Goal: Task Accomplishment & Management: Use online tool/utility

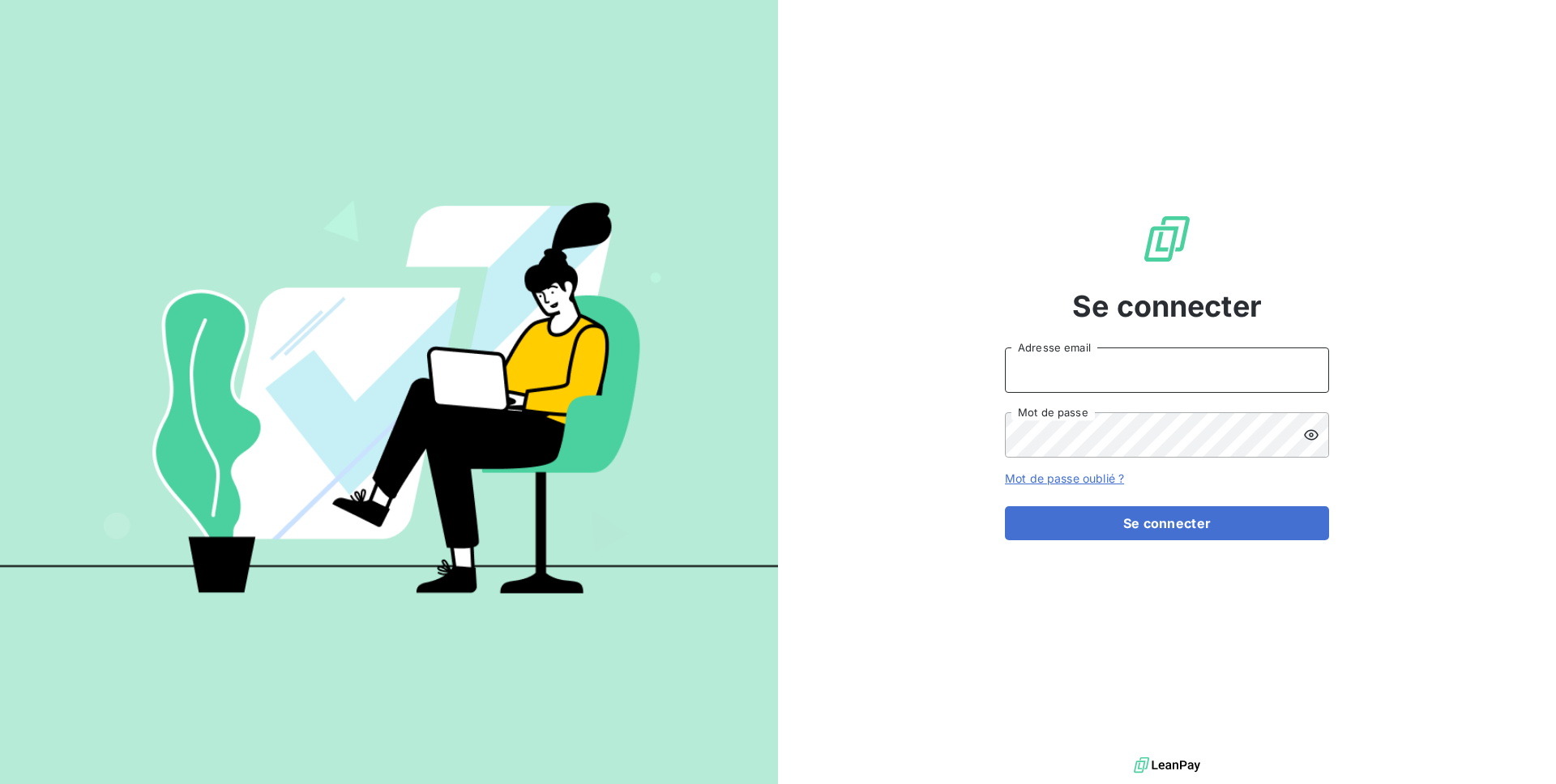
click at [1077, 375] on input "Adresse email" at bounding box center [1167, 369] width 325 height 45
click at [1108, 372] on input "admin@deli" at bounding box center [1167, 369] width 325 height 45
type input "admin@demo"
click at [1005, 506] on button "Se connecter" at bounding box center [1167, 523] width 325 height 34
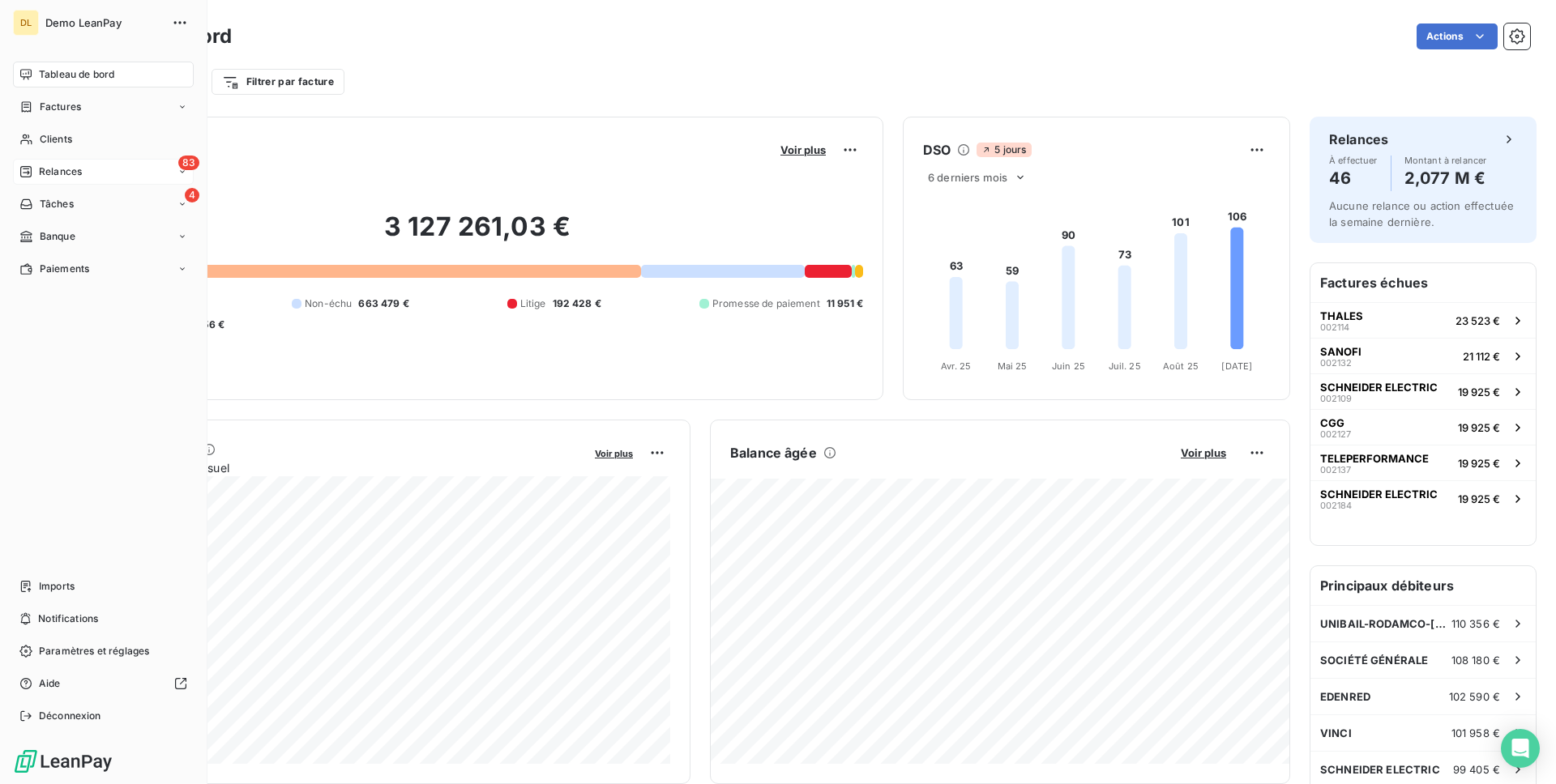
click at [78, 177] on span "Relances" at bounding box center [60, 172] width 43 height 15
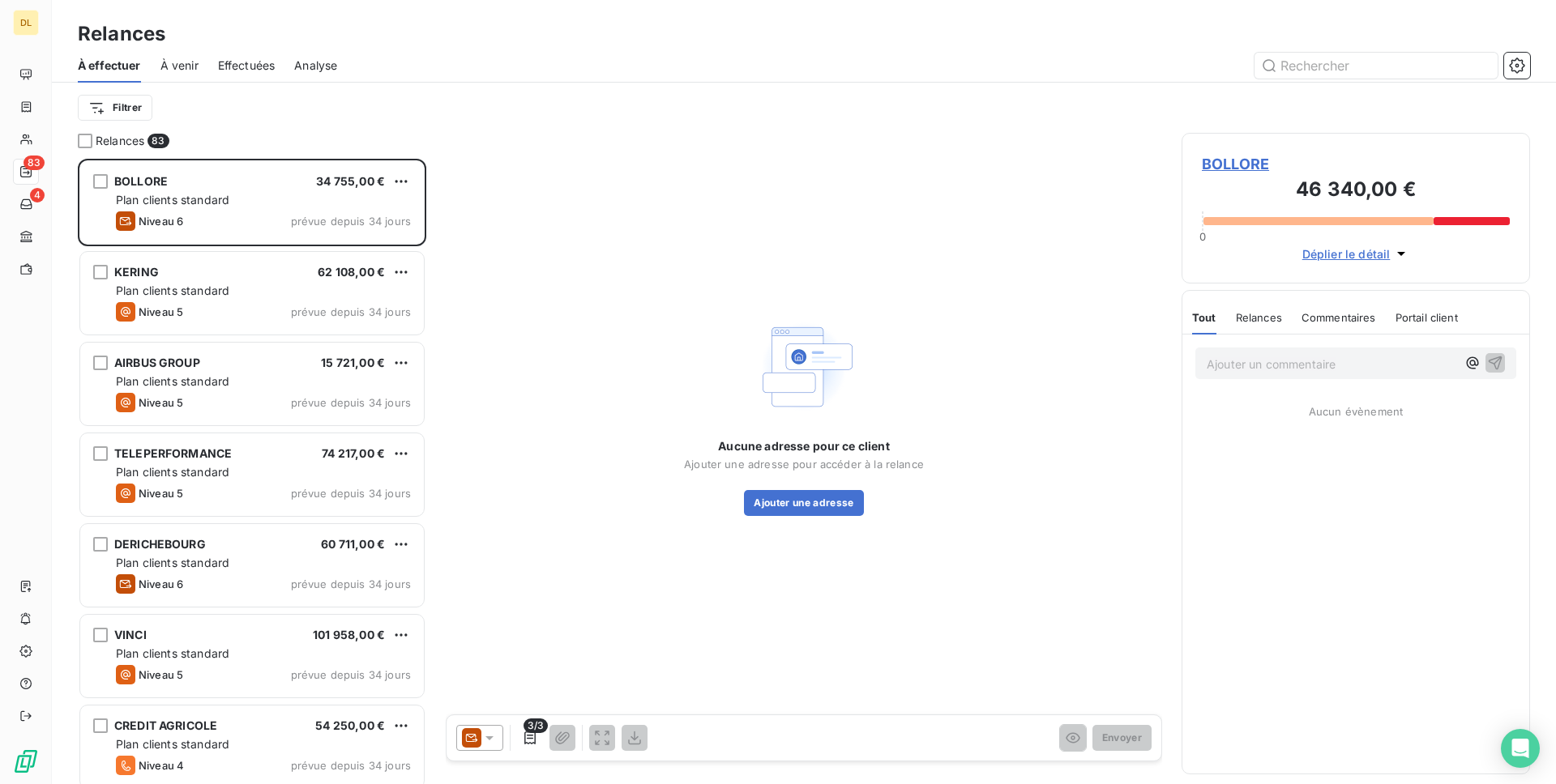
scroll to position [625, 349]
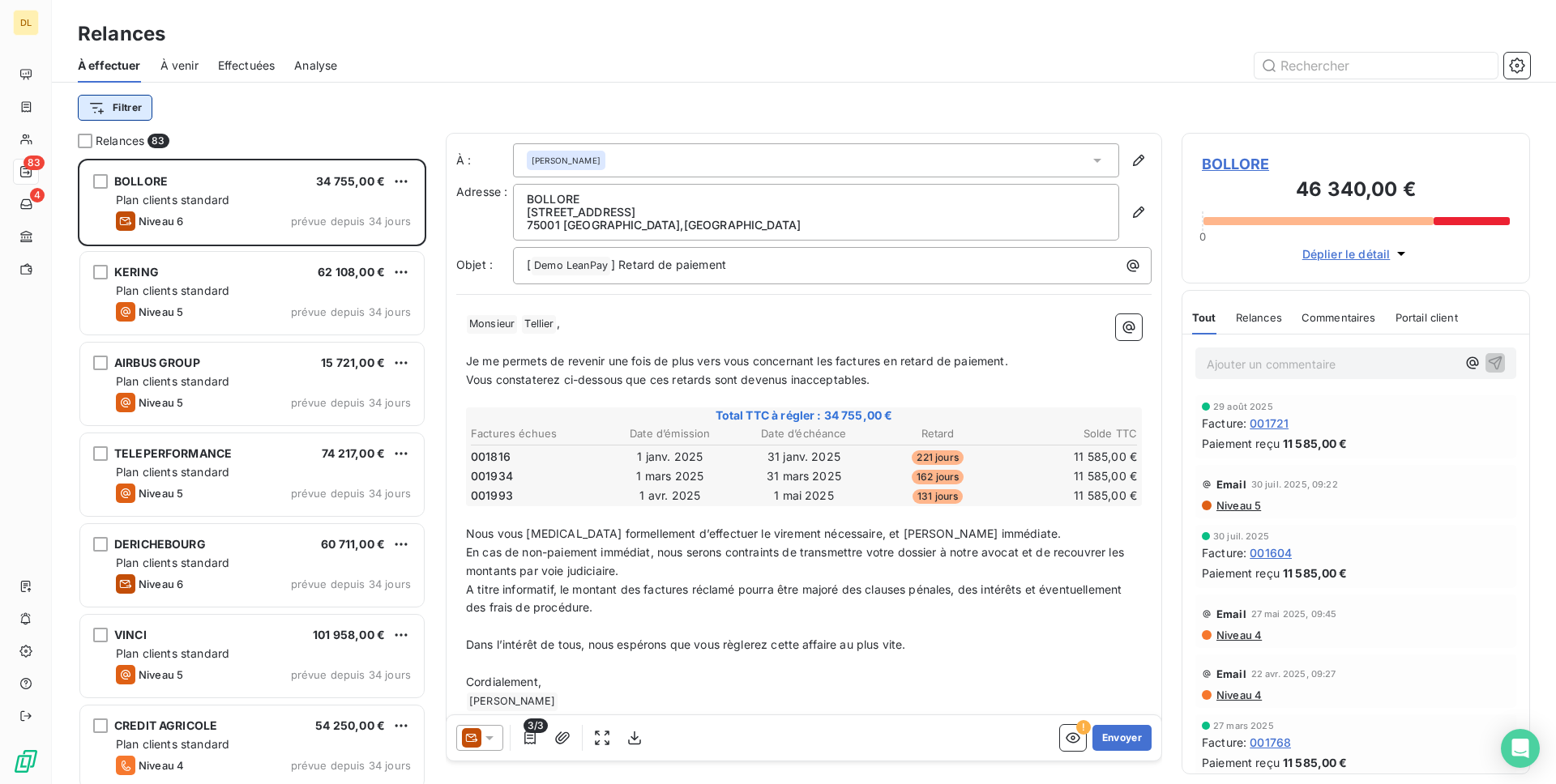
click at [110, 116] on html "DL 83 4 Relances À effectuer À venir Effectuées Analyse Filtrer Relances 83 BOL…" at bounding box center [778, 392] width 1556 height 784
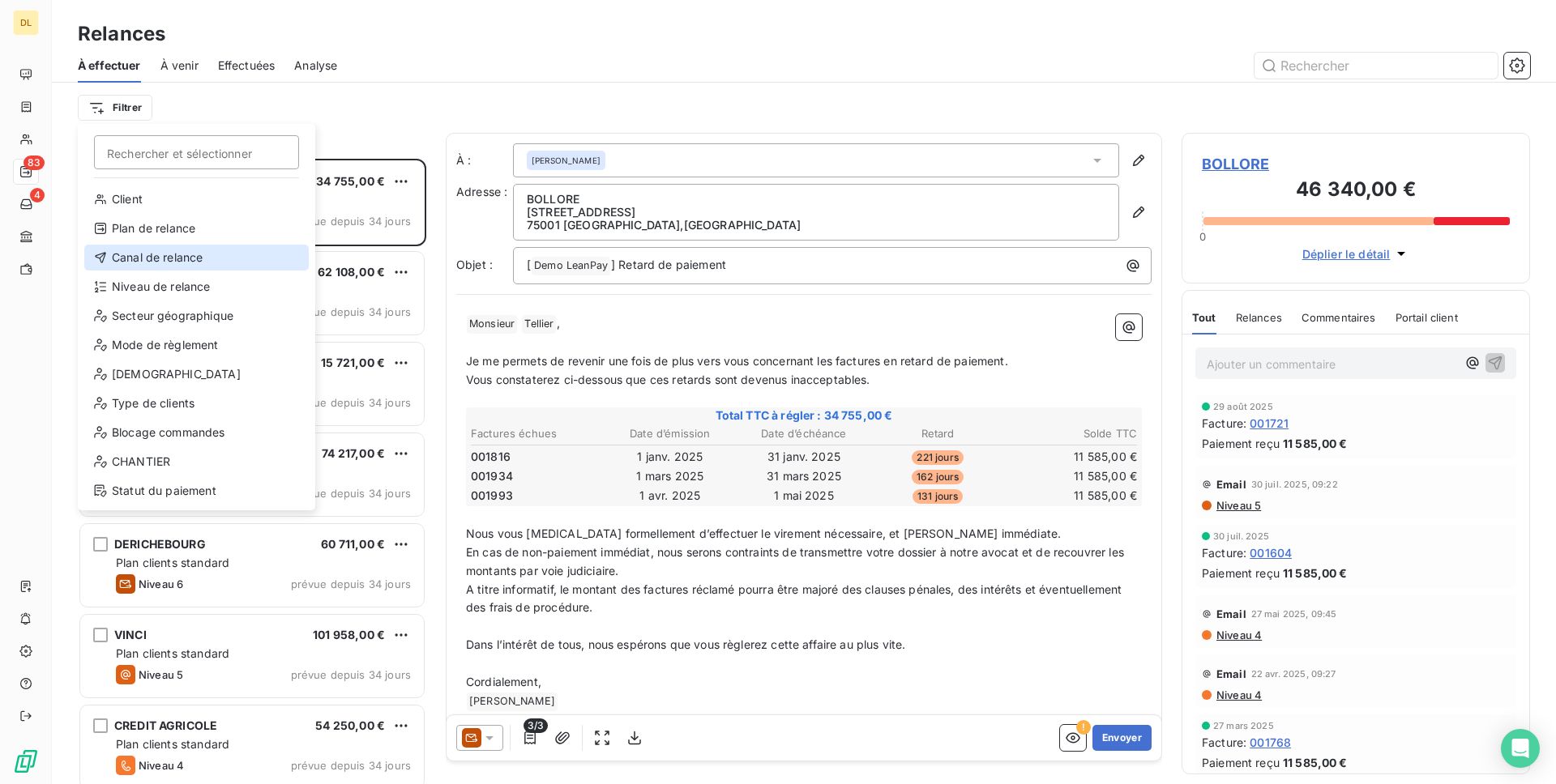
click at [155, 256] on div "Canal de relance" at bounding box center [197, 257] width 224 height 26
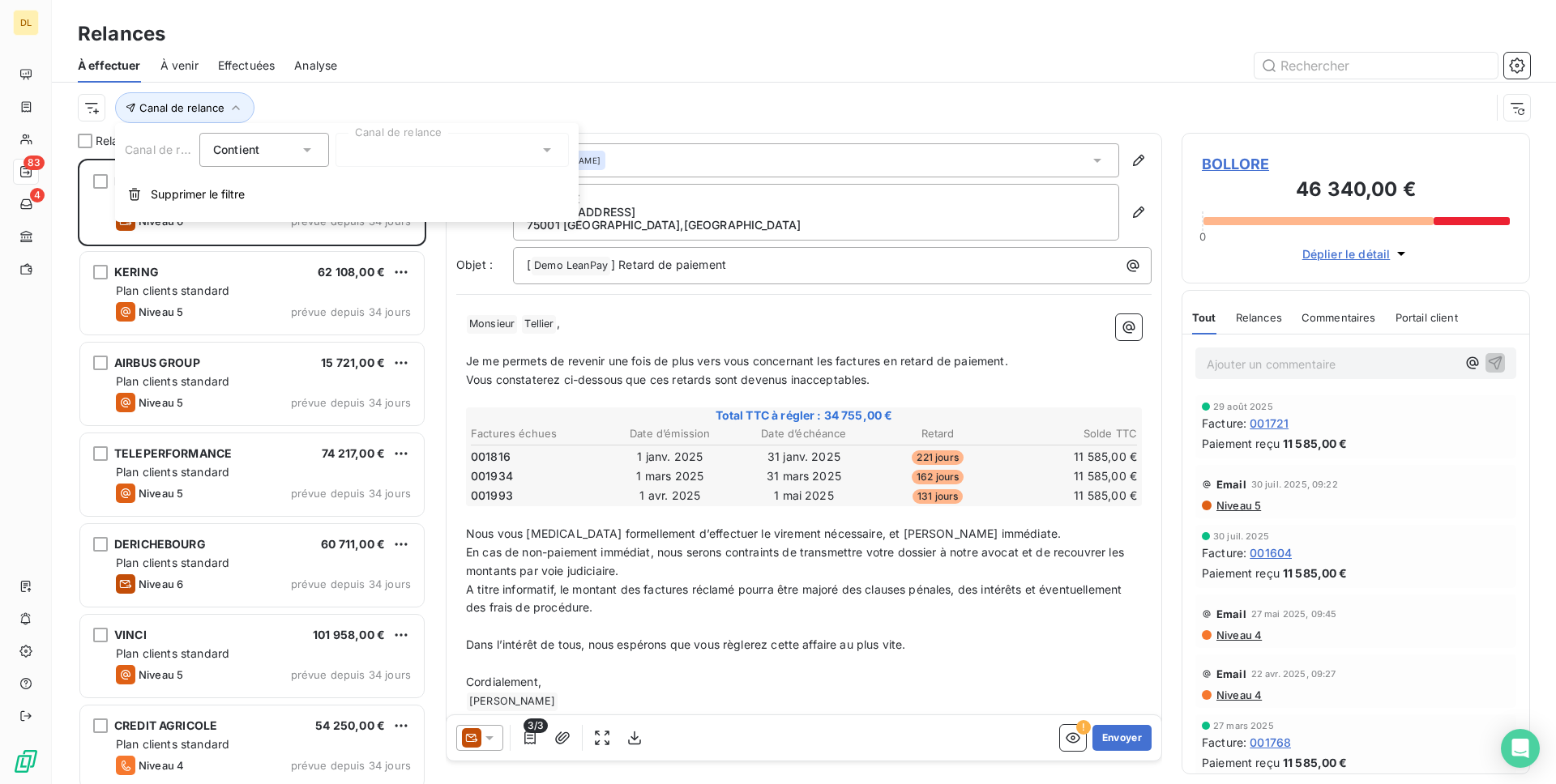
click at [372, 158] on div at bounding box center [452, 150] width 234 height 34
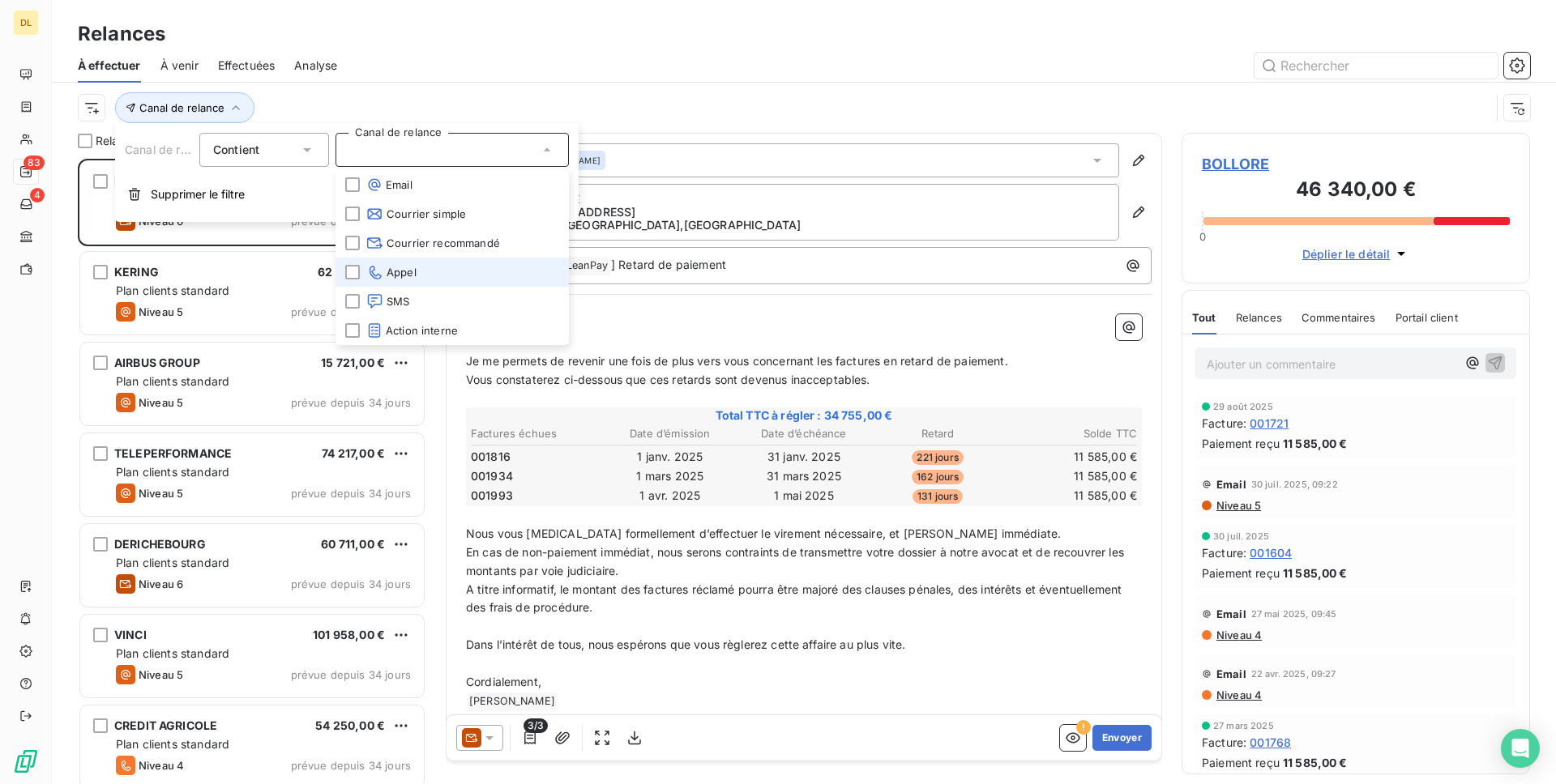
click at [374, 266] on icon at bounding box center [374, 272] width 17 height 17
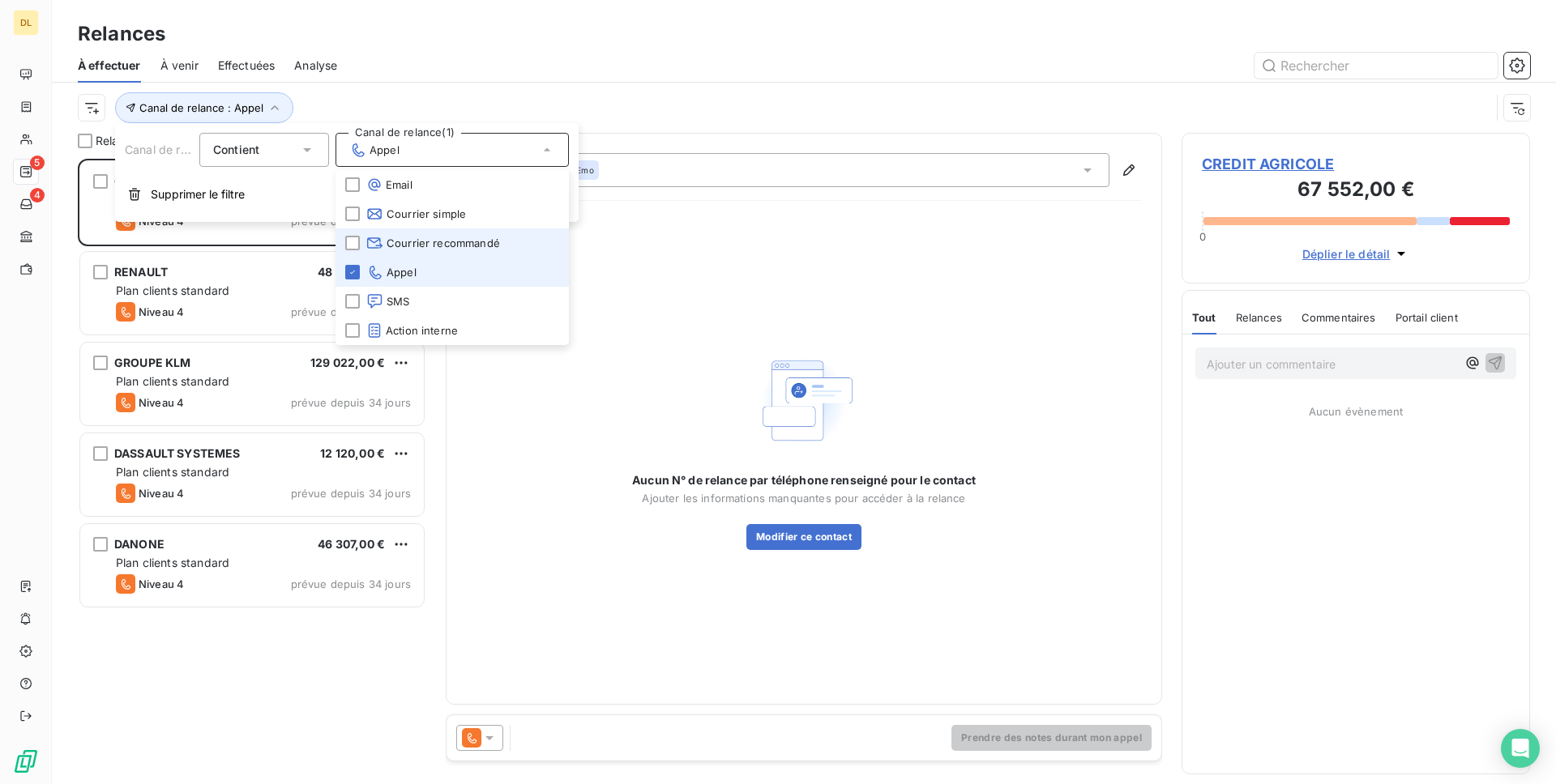
scroll to position [625, 349]
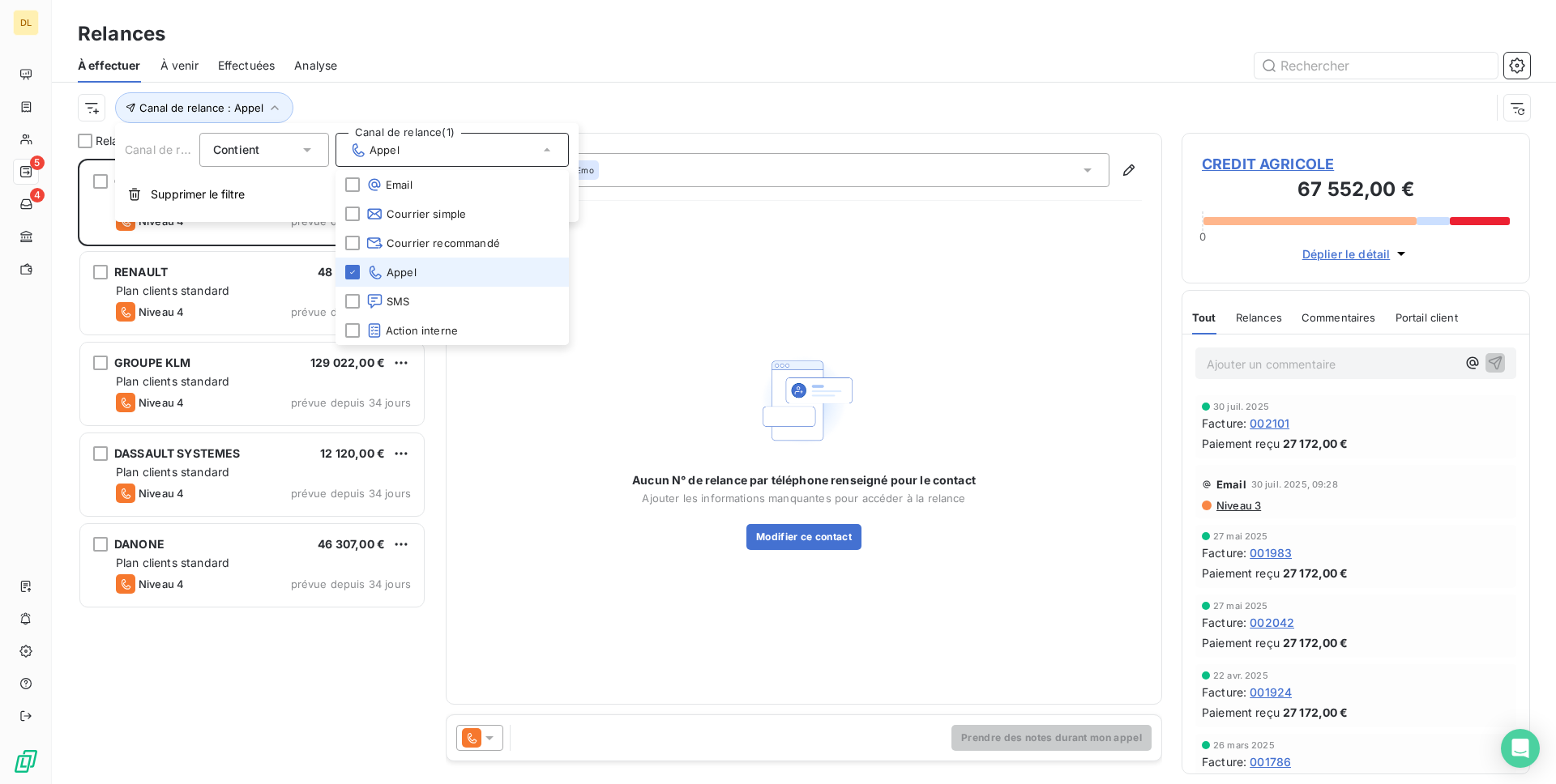
click at [384, 265] on span "Appel" at bounding box center [391, 272] width 51 height 17
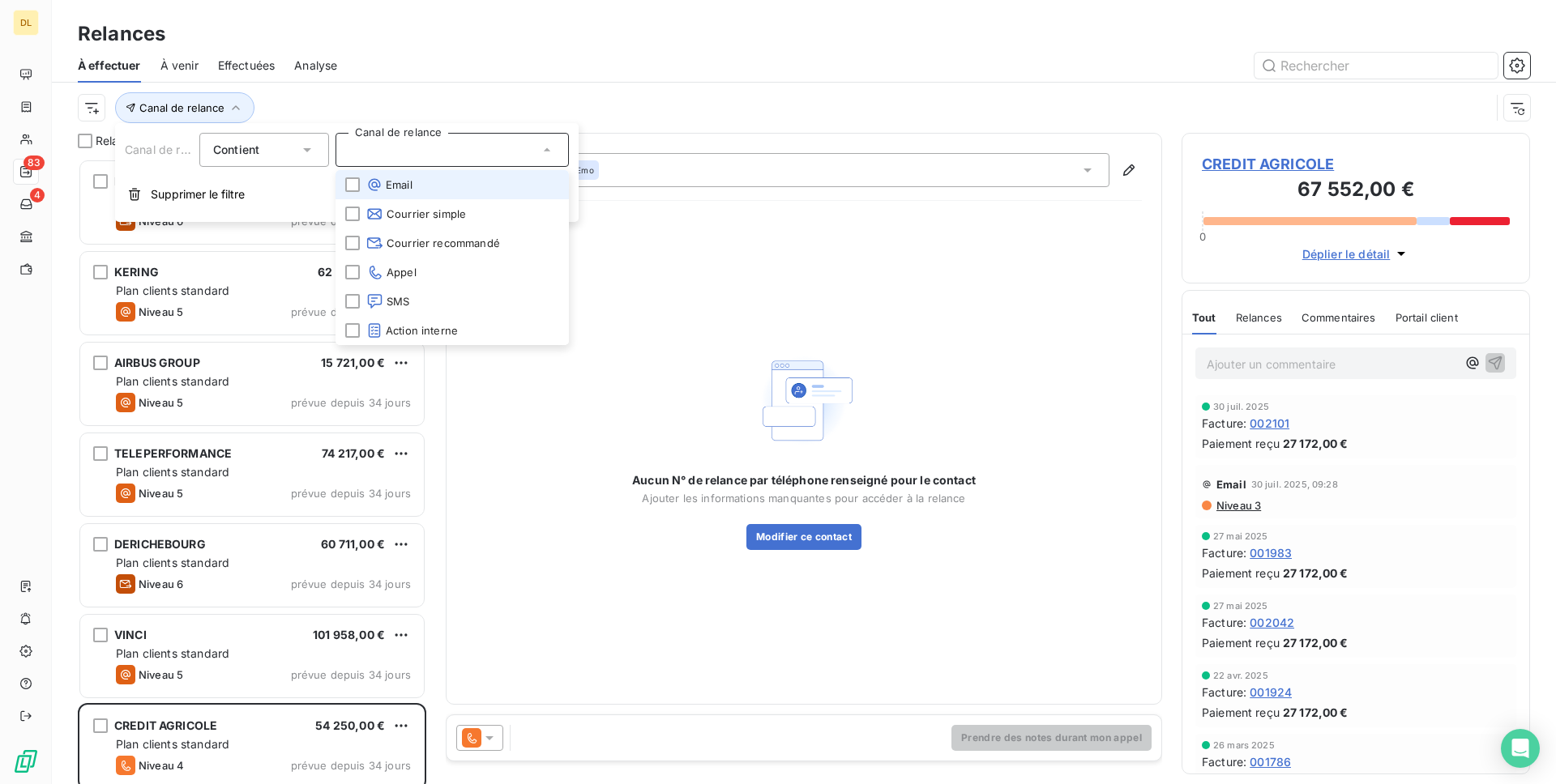
click at [397, 194] on li "Email" at bounding box center [452, 185] width 234 height 29
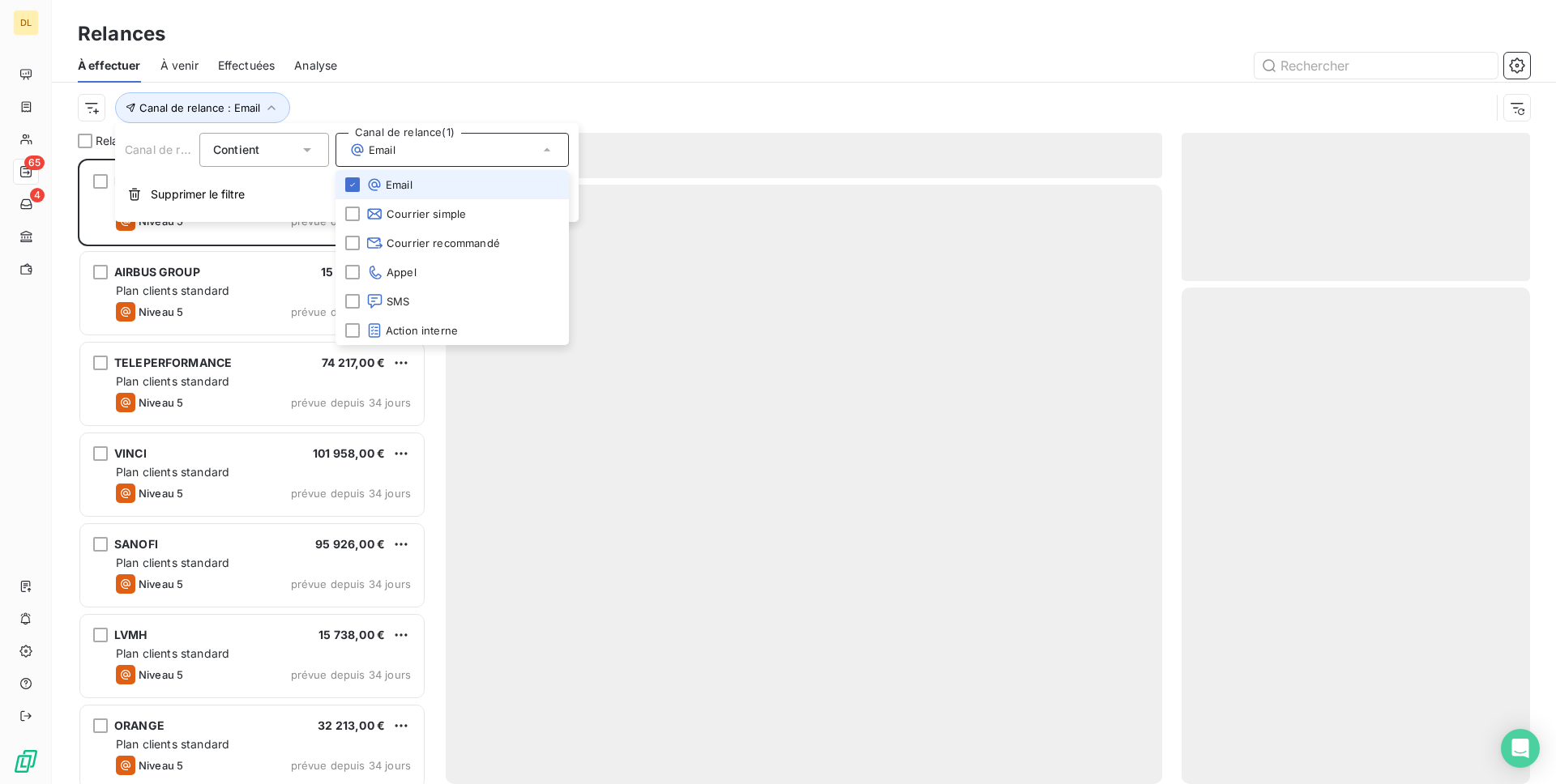
click at [397, 194] on li "Email" at bounding box center [452, 185] width 234 height 29
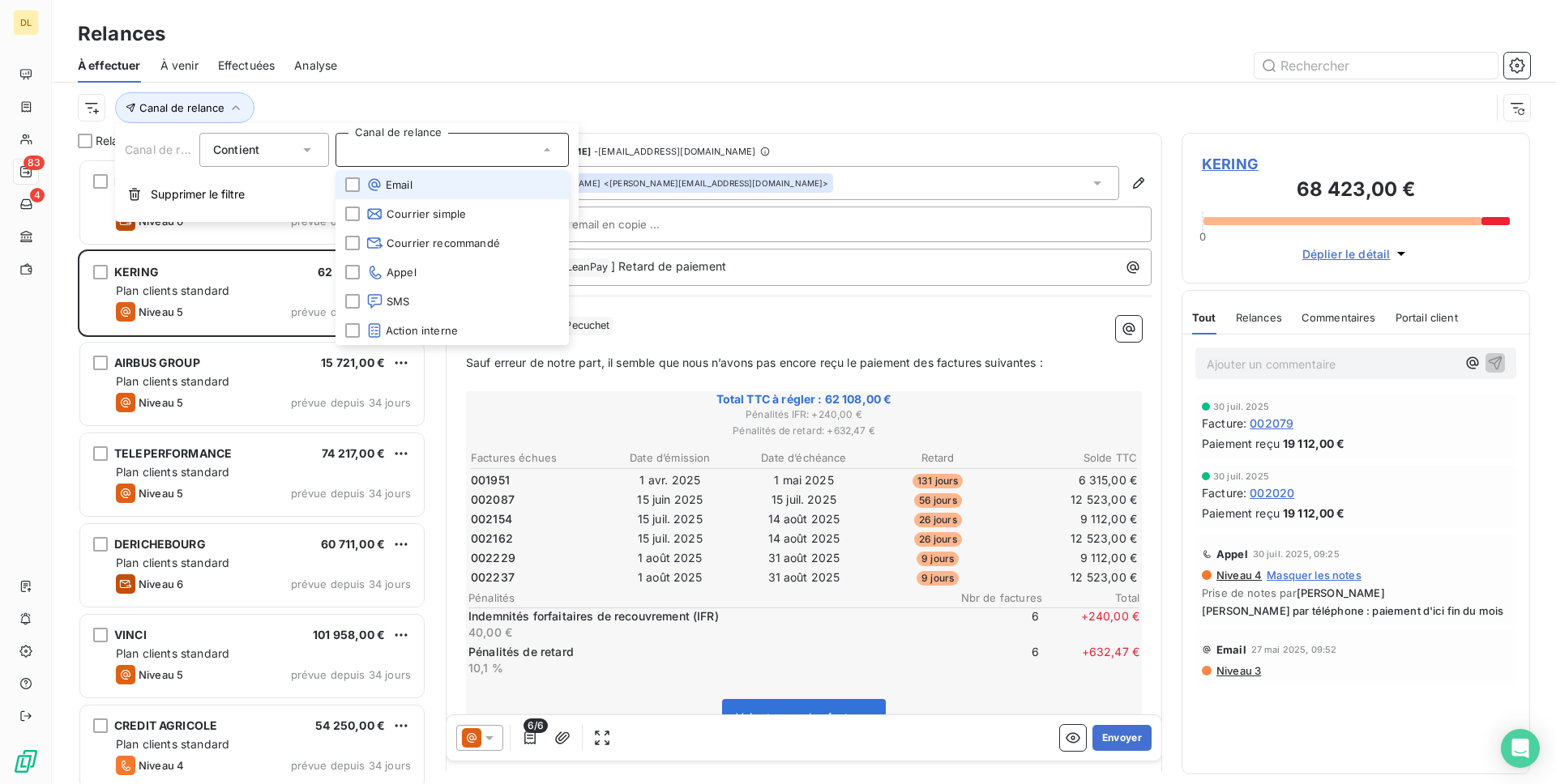
click at [469, 192] on li "Email" at bounding box center [452, 185] width 234 height 29
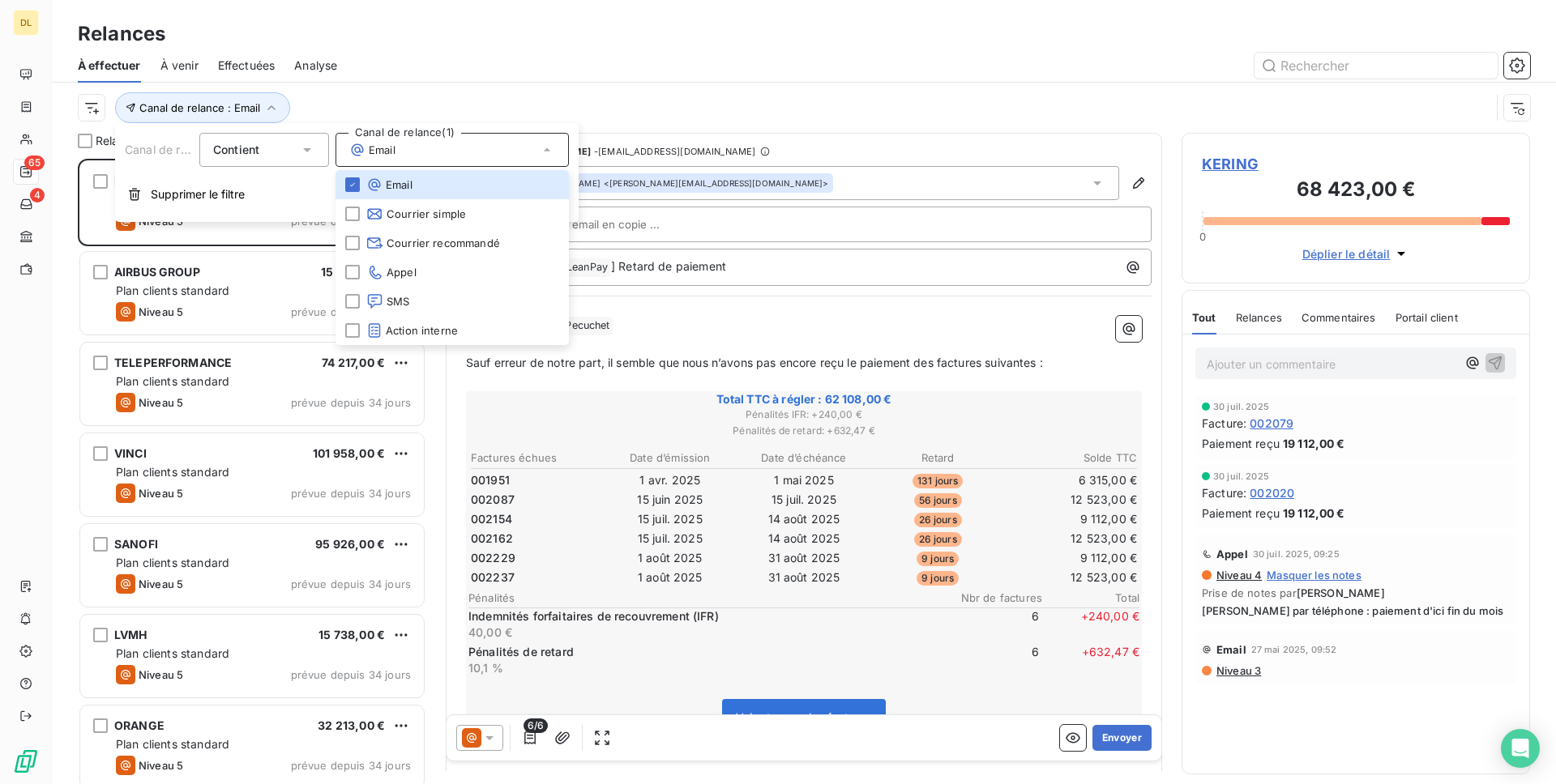
click at [547, 72] on div at bounding box center [944, 65] width 1173 height 26
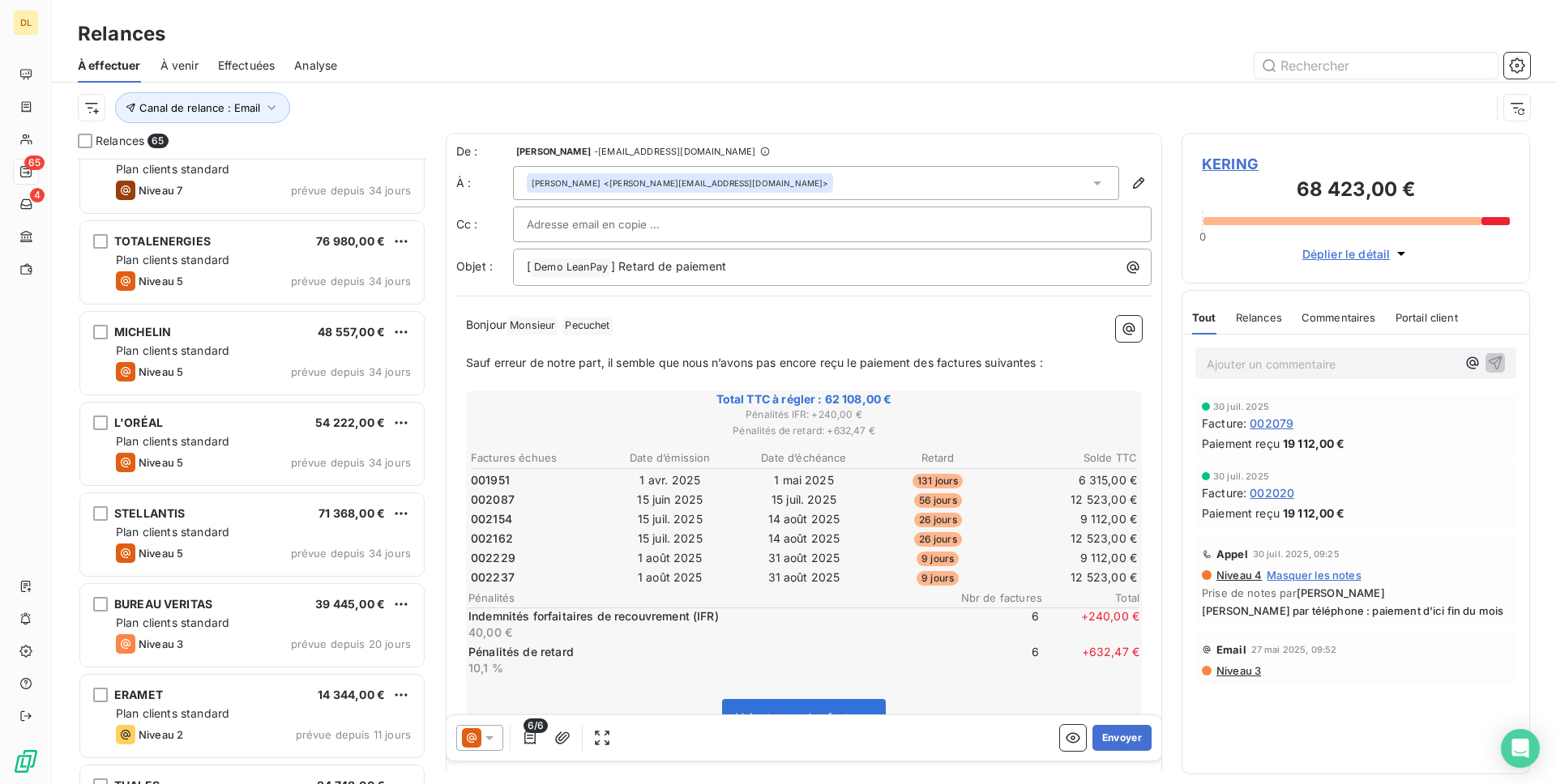
scroll to position [0, 0]
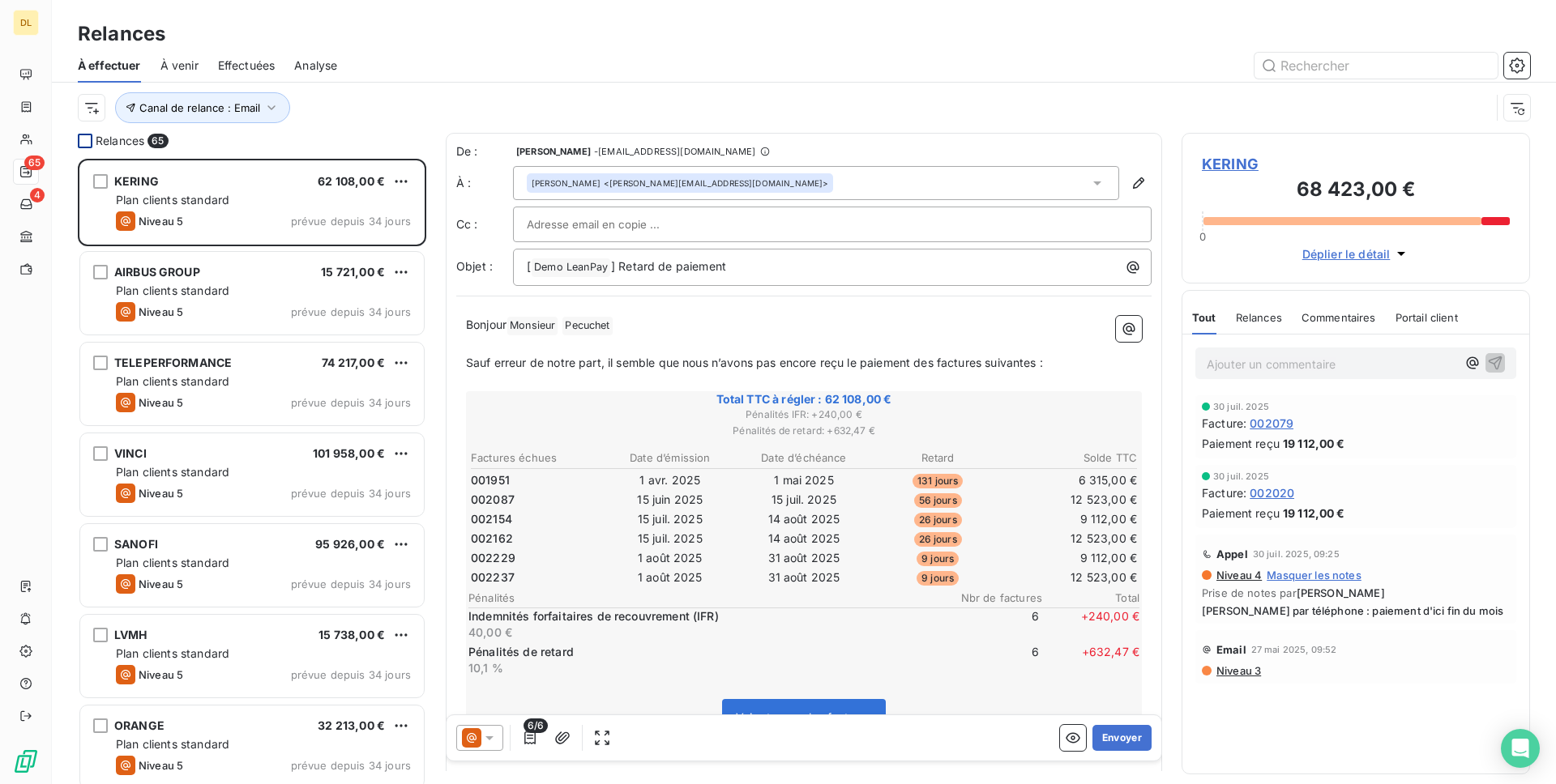
click at [80, 146] on div at bounding box center [86, 141] width 15 height 15
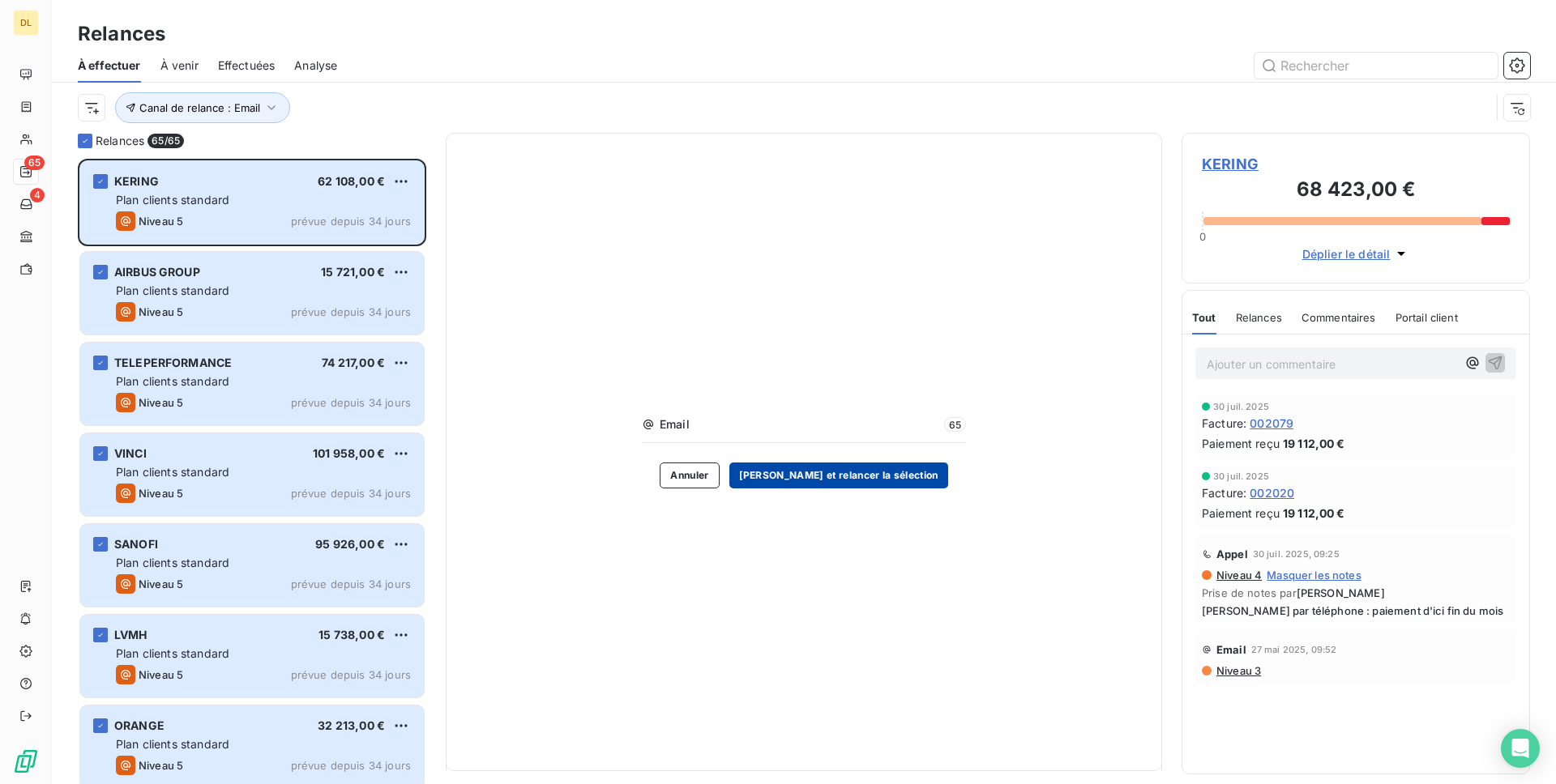
click at [789, 475] on button "Valider et relancer la sélection" at bounding box center [839, 475] width 219 height 26
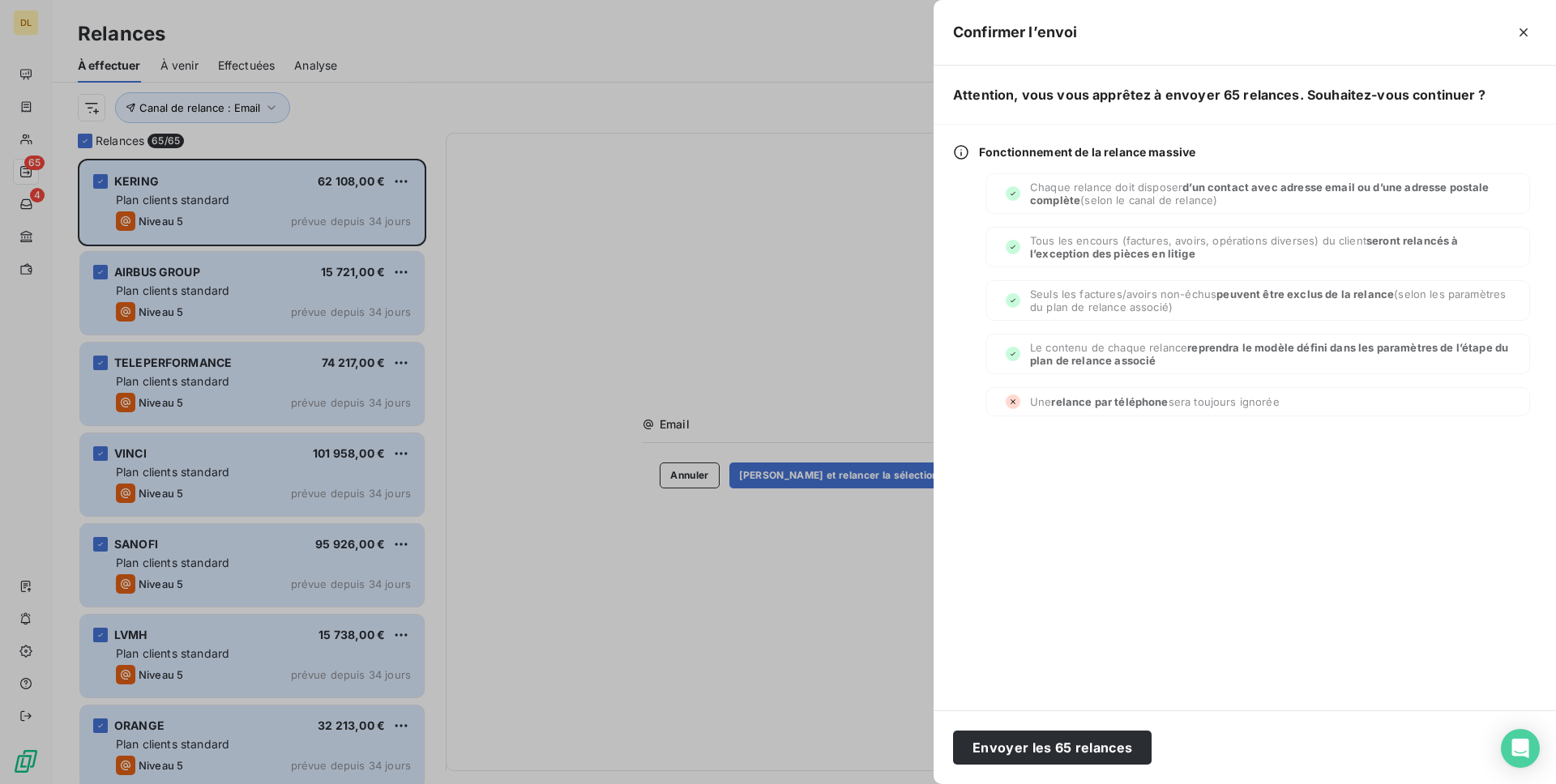
click at [469, 98] on div at bounding box center [778, 392] width 1556 height 784
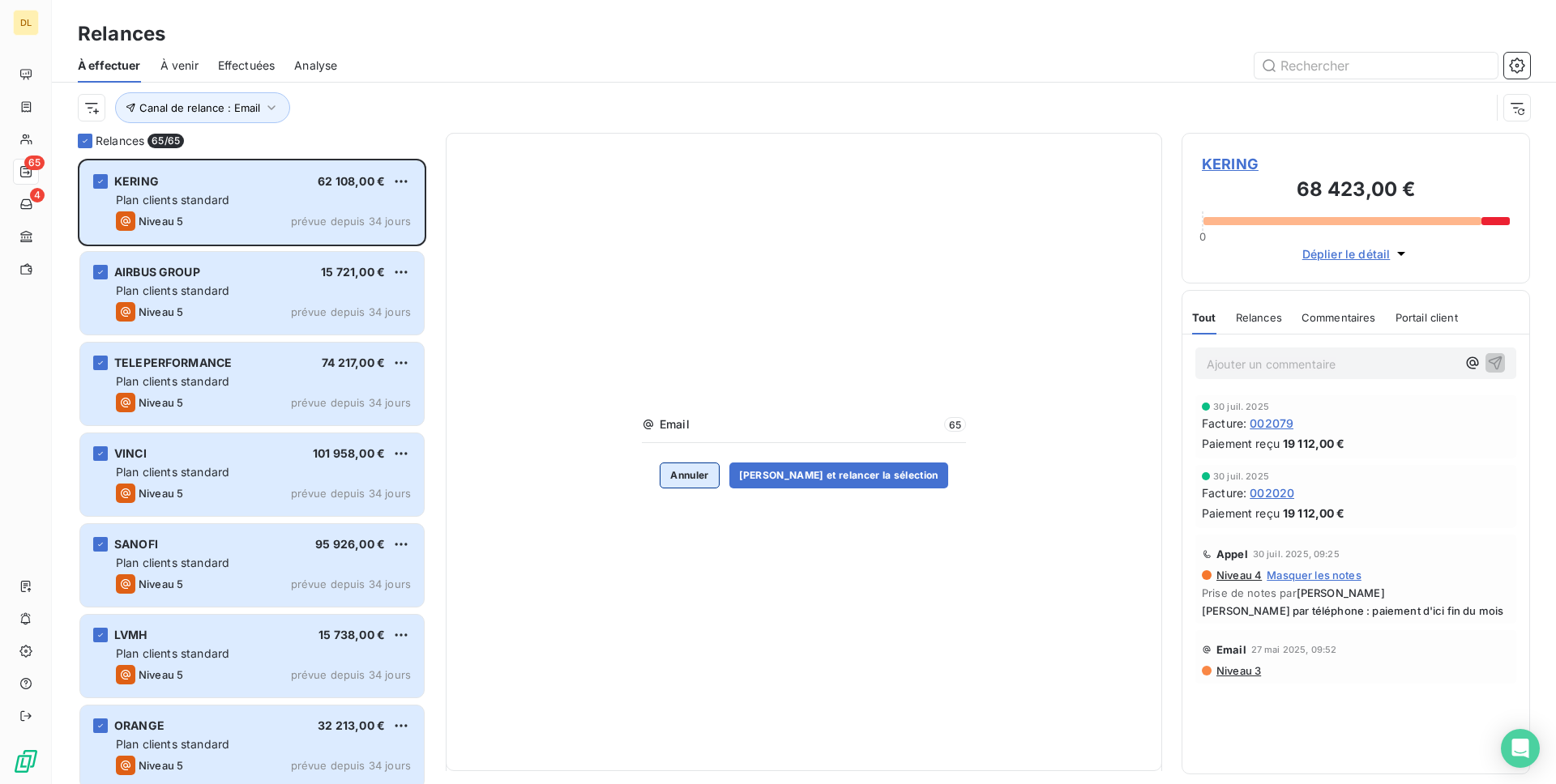
click at [685, 483] on button "Annuler" at bounding box center [689, 475] width 59 height 26
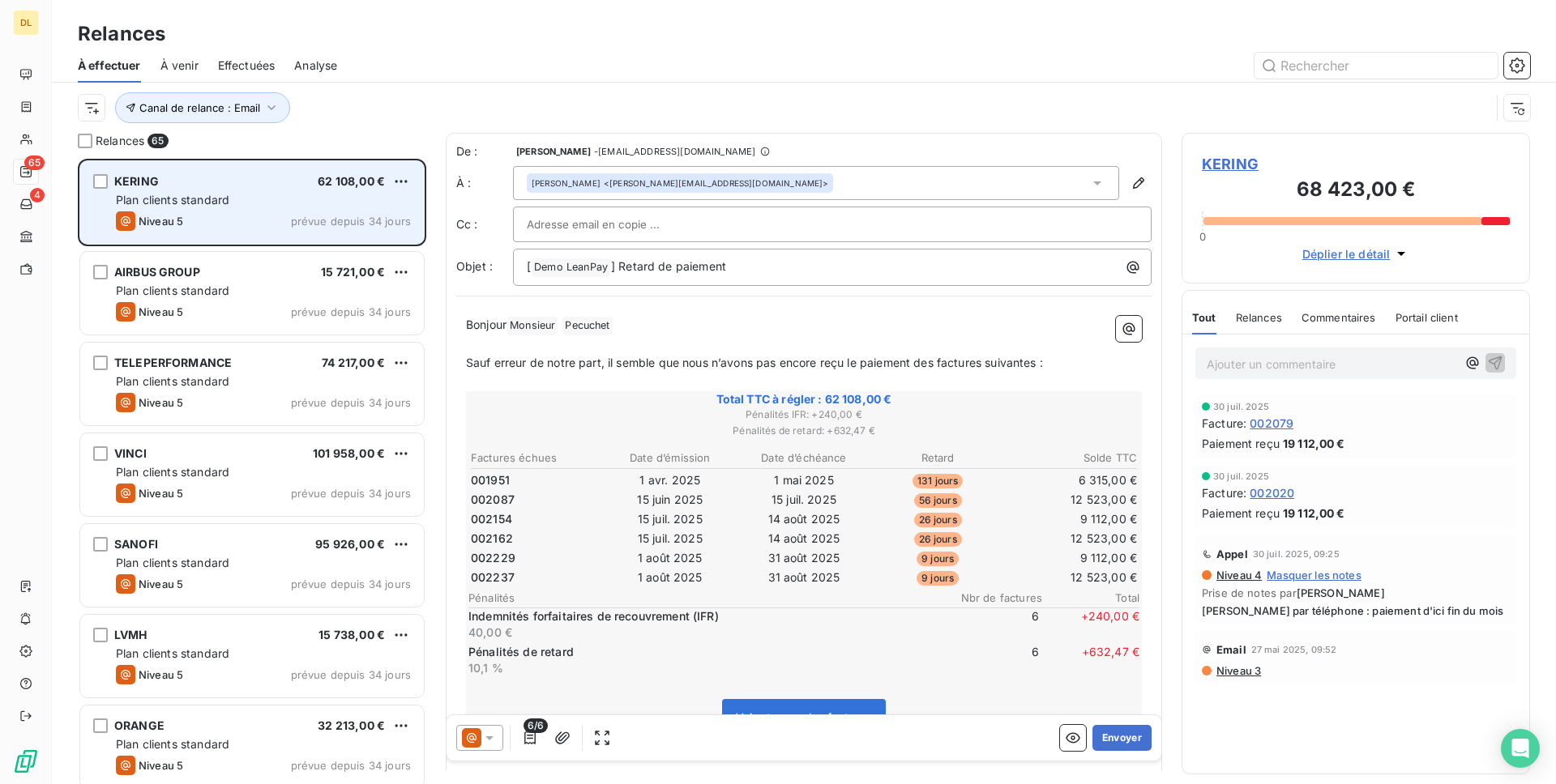
click at [294, 223] on span "prévue depuis 34 jours" at bounding box center [350, 222] width 120 height 13
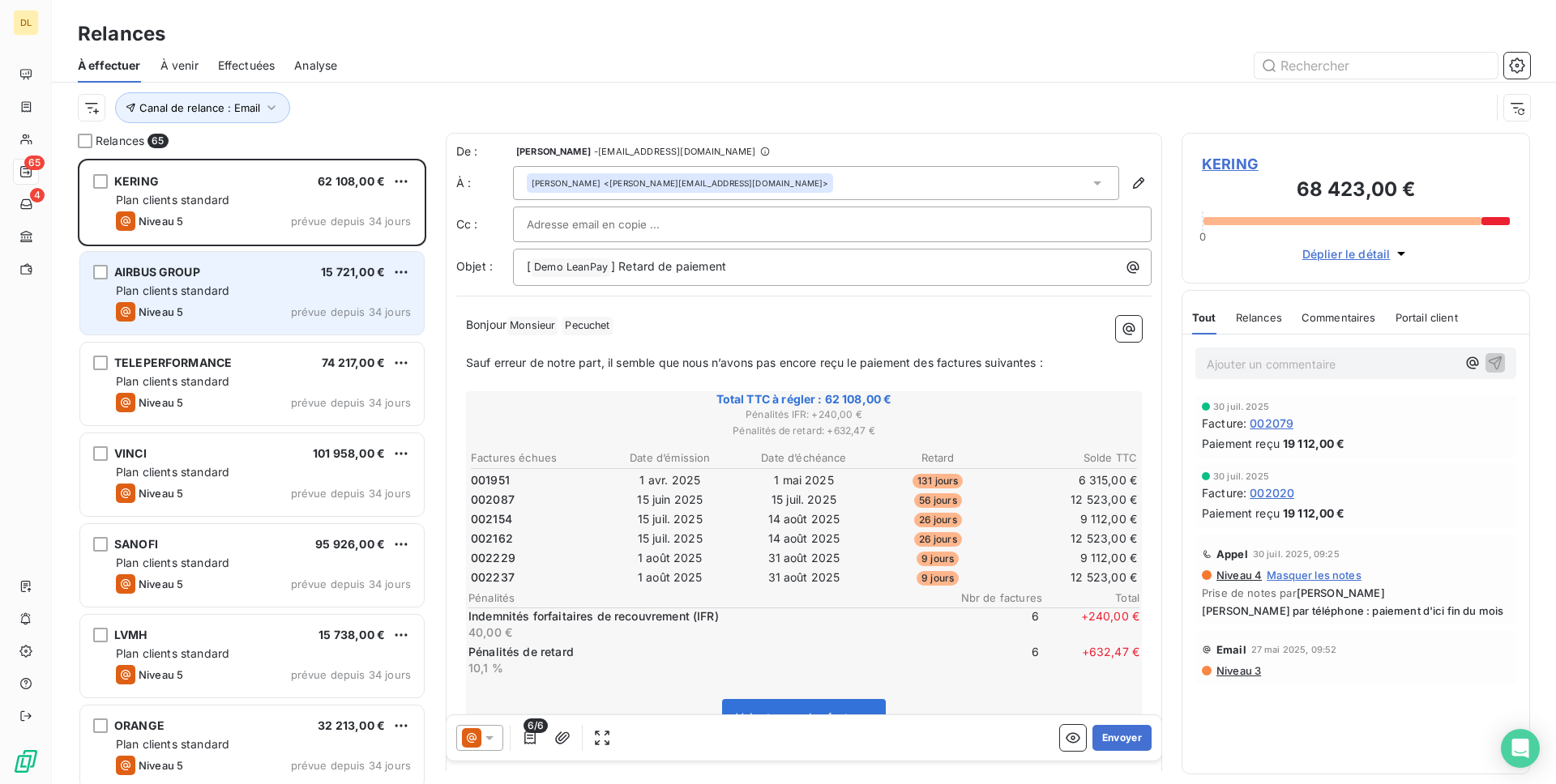
click at [293, 277] on div "AIRBUS GROUP 15 721,00 €" at bounding box center [263, 272] width 295 height 15
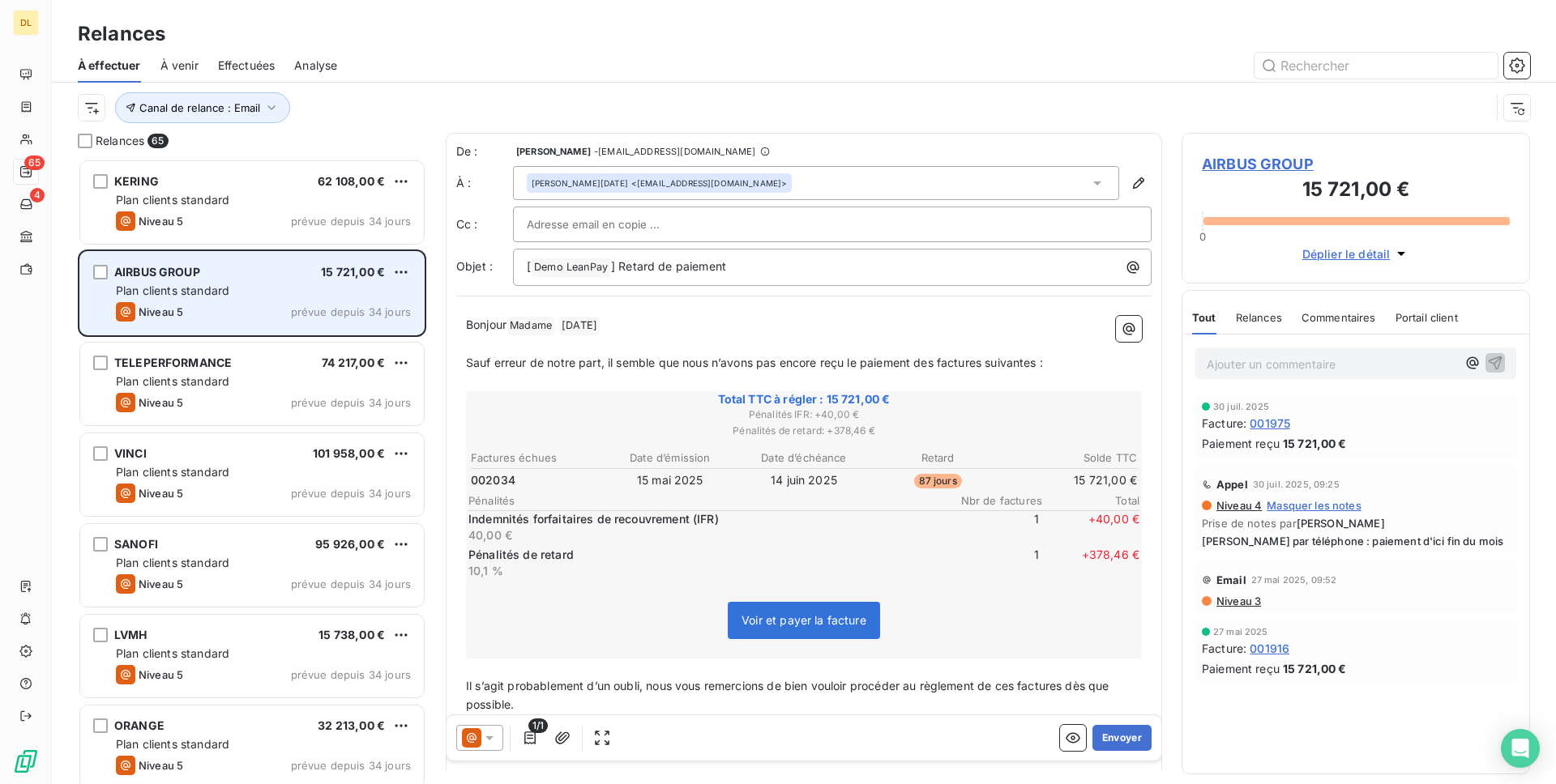
click at [291, 331] on div "AIRBUS GROUP 15 721,00 € Plan clients standard Niveau 5 prévue depuis 34 jours" at bounding box center [252, 293] width 344 height 83
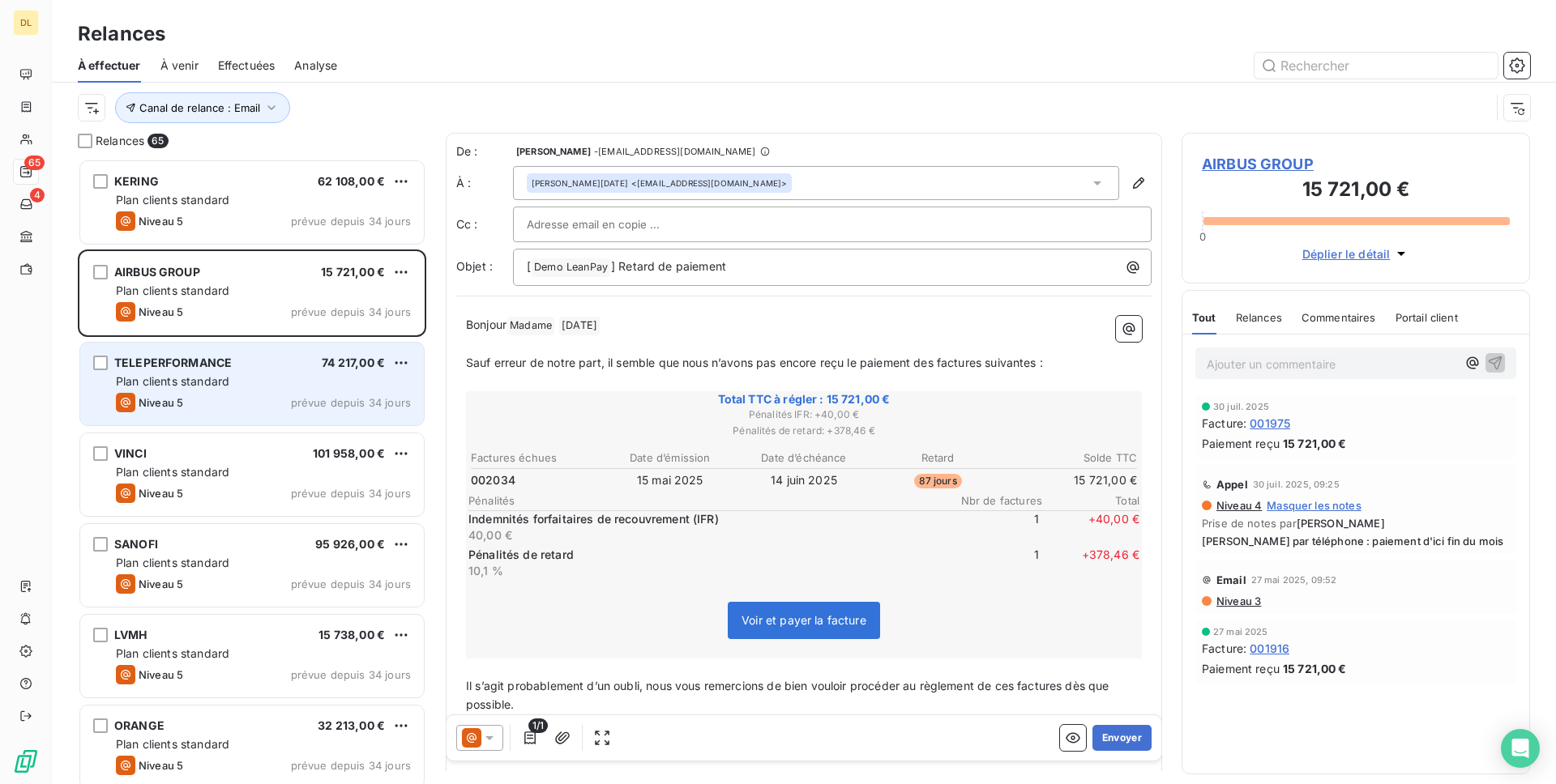
click at [290, 359] on div "TELEPERFORMANCE 74 217,00 €" at bounding box center [263, 363] width 295 height 15
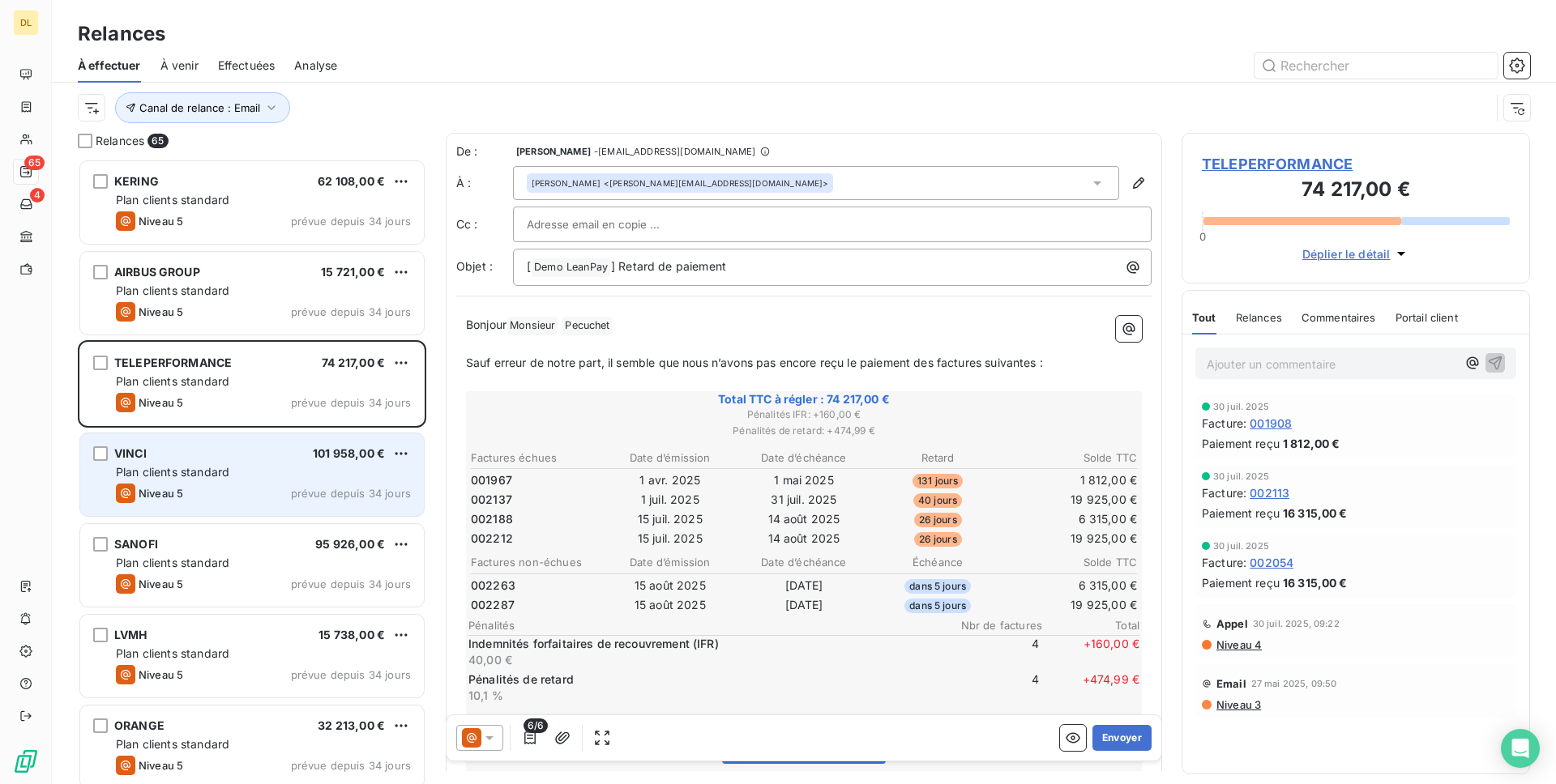
click at [289, 434] on div "VINCI 101 958,00 € Plan clients standard Niveau 5 prévue depuis 34 jours" at bounding box center [252, 475] width 344 height 83
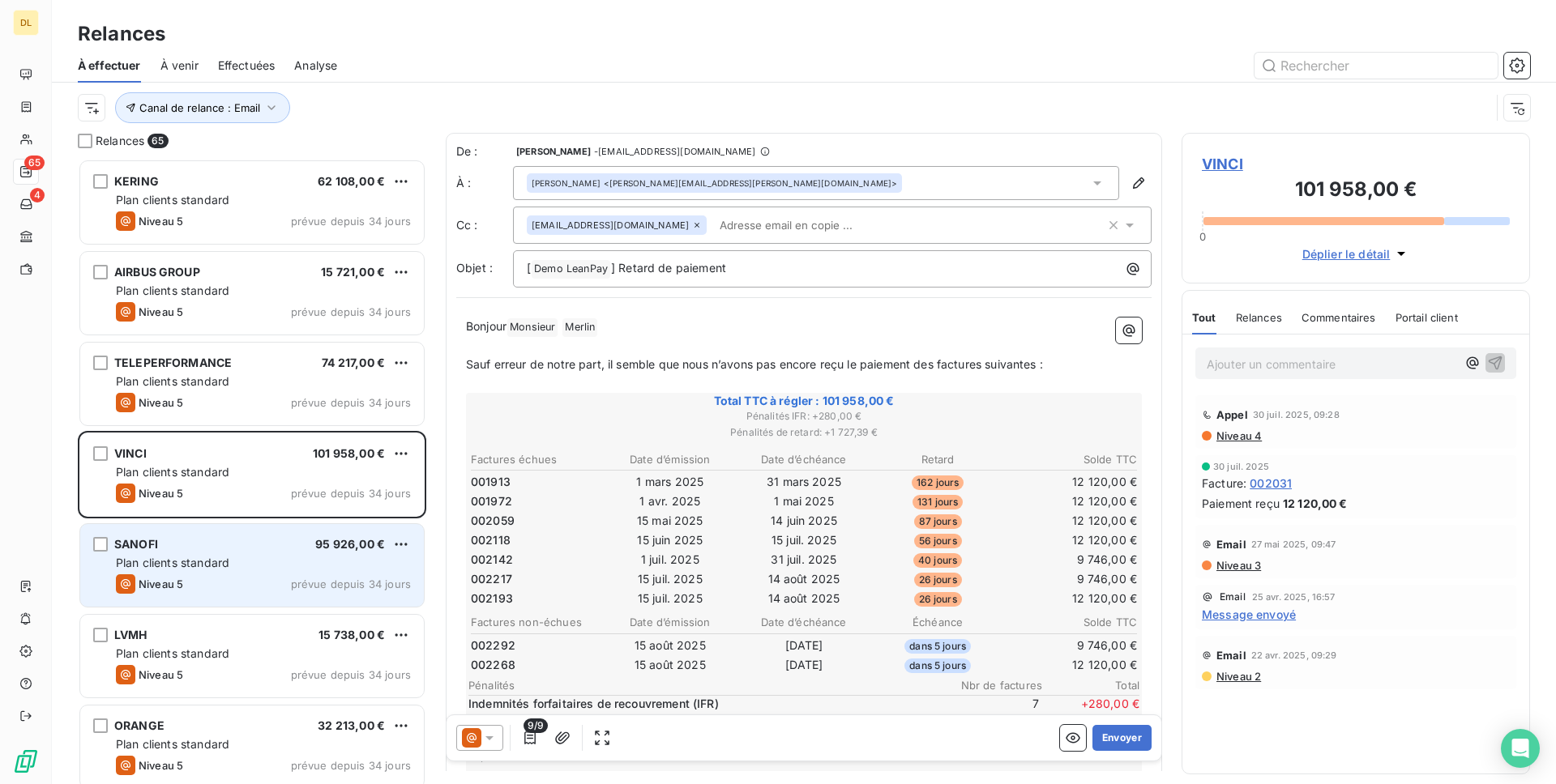
click at [289, 525] on div "SANOFI 95 926,00 € Plan clients standard Niveau 5 prévue depuis 34 jours" at bounding box center [252, 565] width 344 height 83
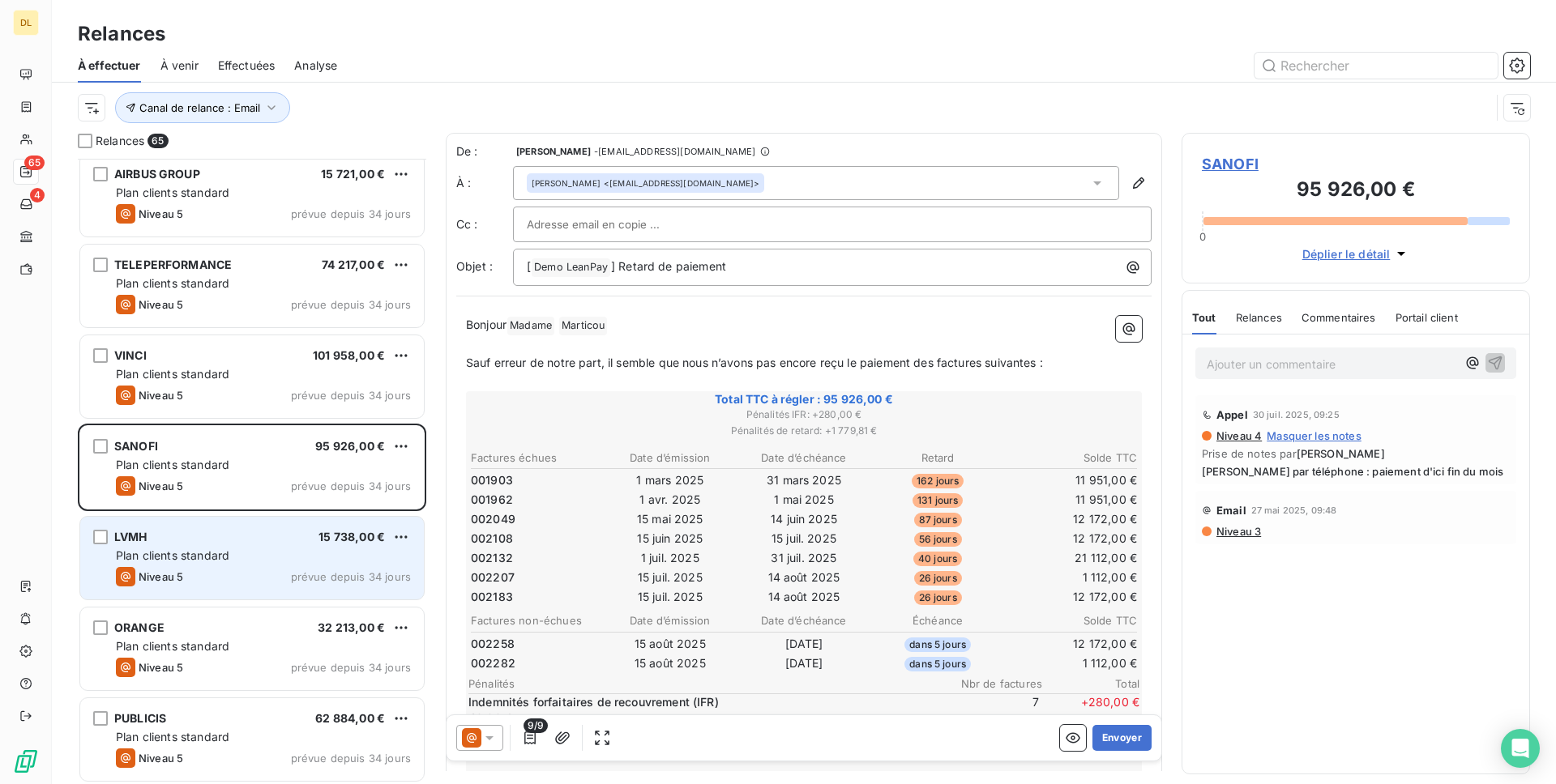
click at [264, 551] on div "Plan clients standard" at bounding box center [263, 556] width 295 height 17
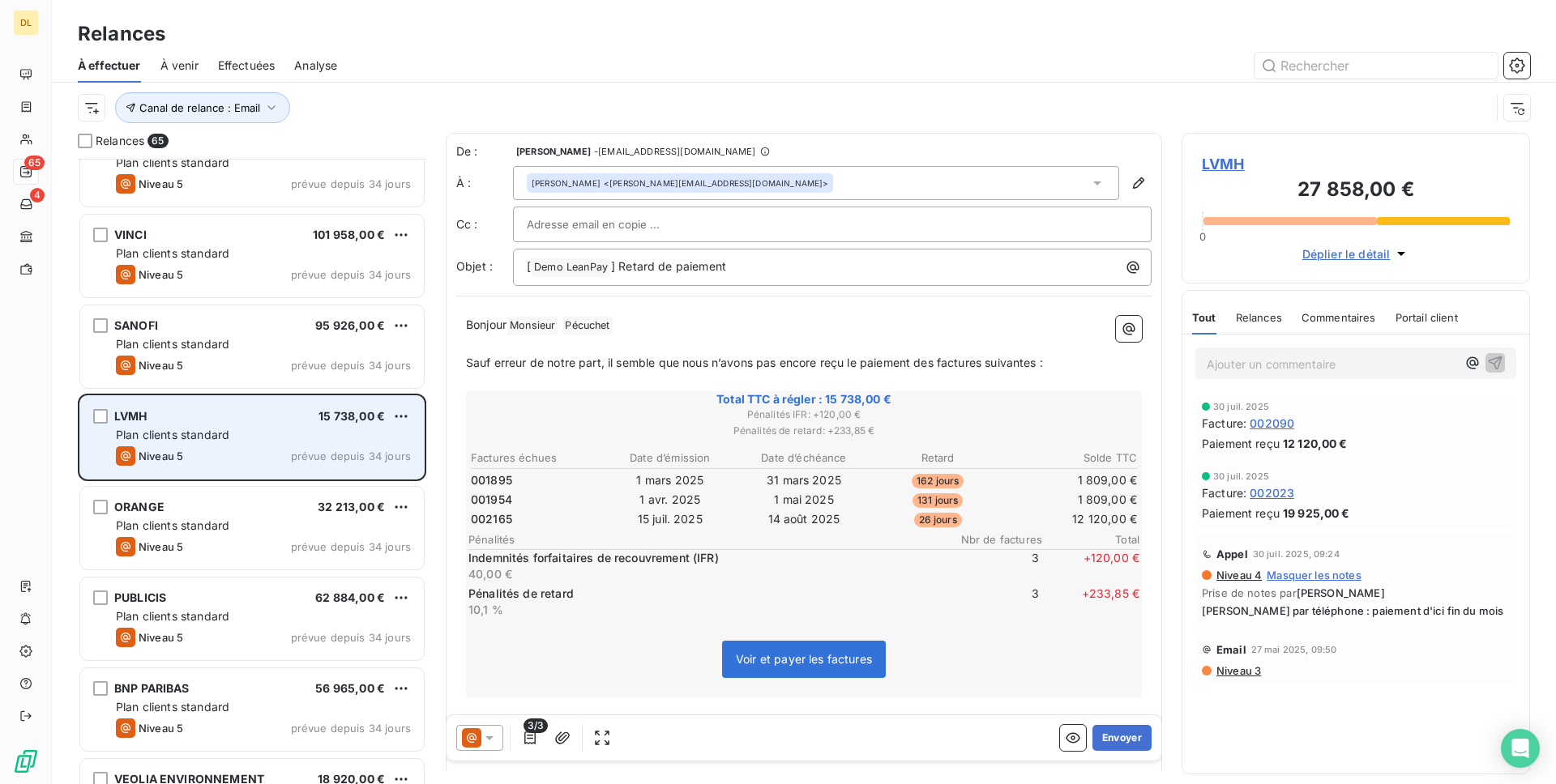
scroll to position [226, 0]
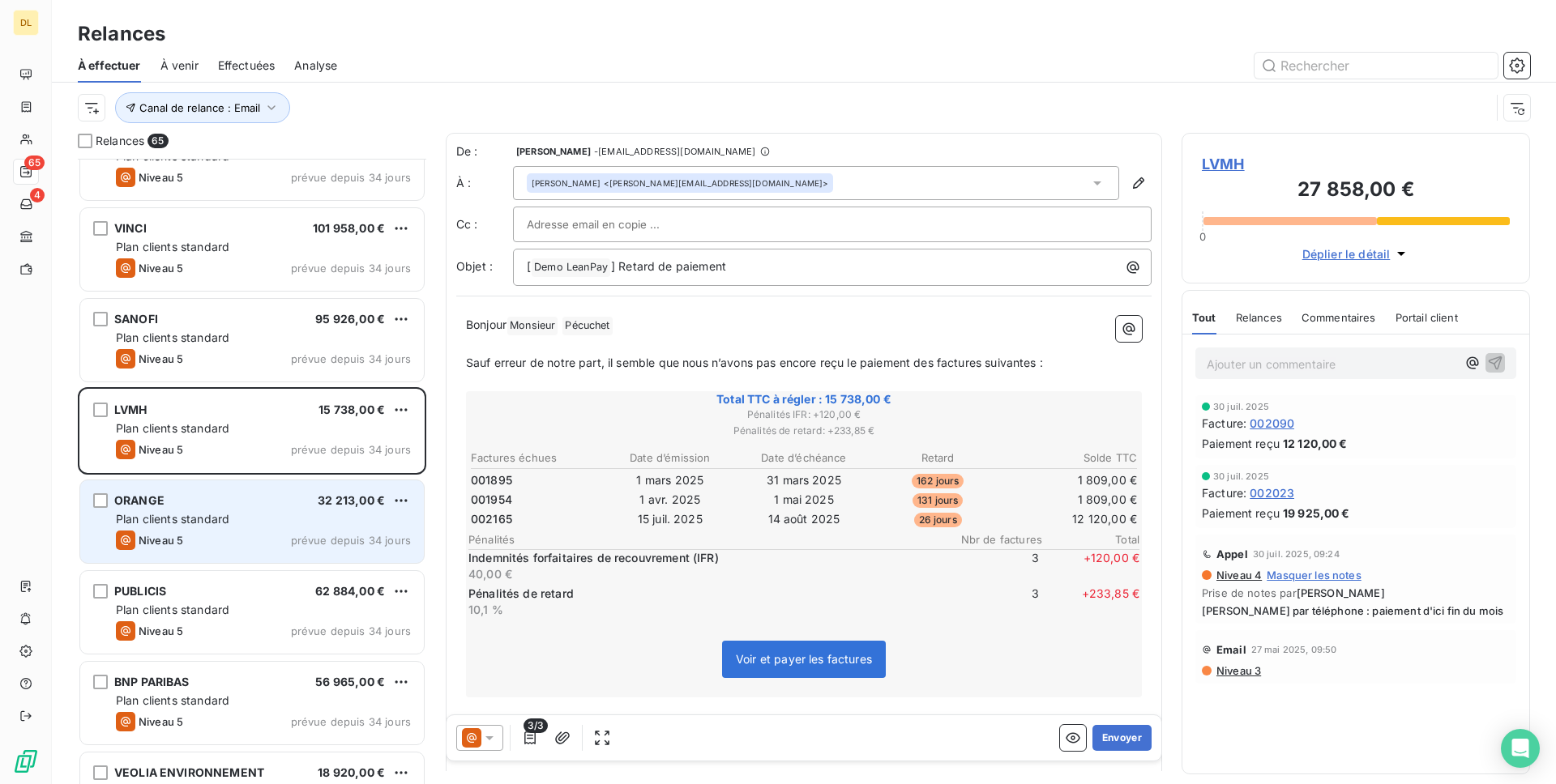
click at [271, 537] on div "Niveau 5 prévue depuis 34 jours" at bounding box center [263, 540] width 295 height 19
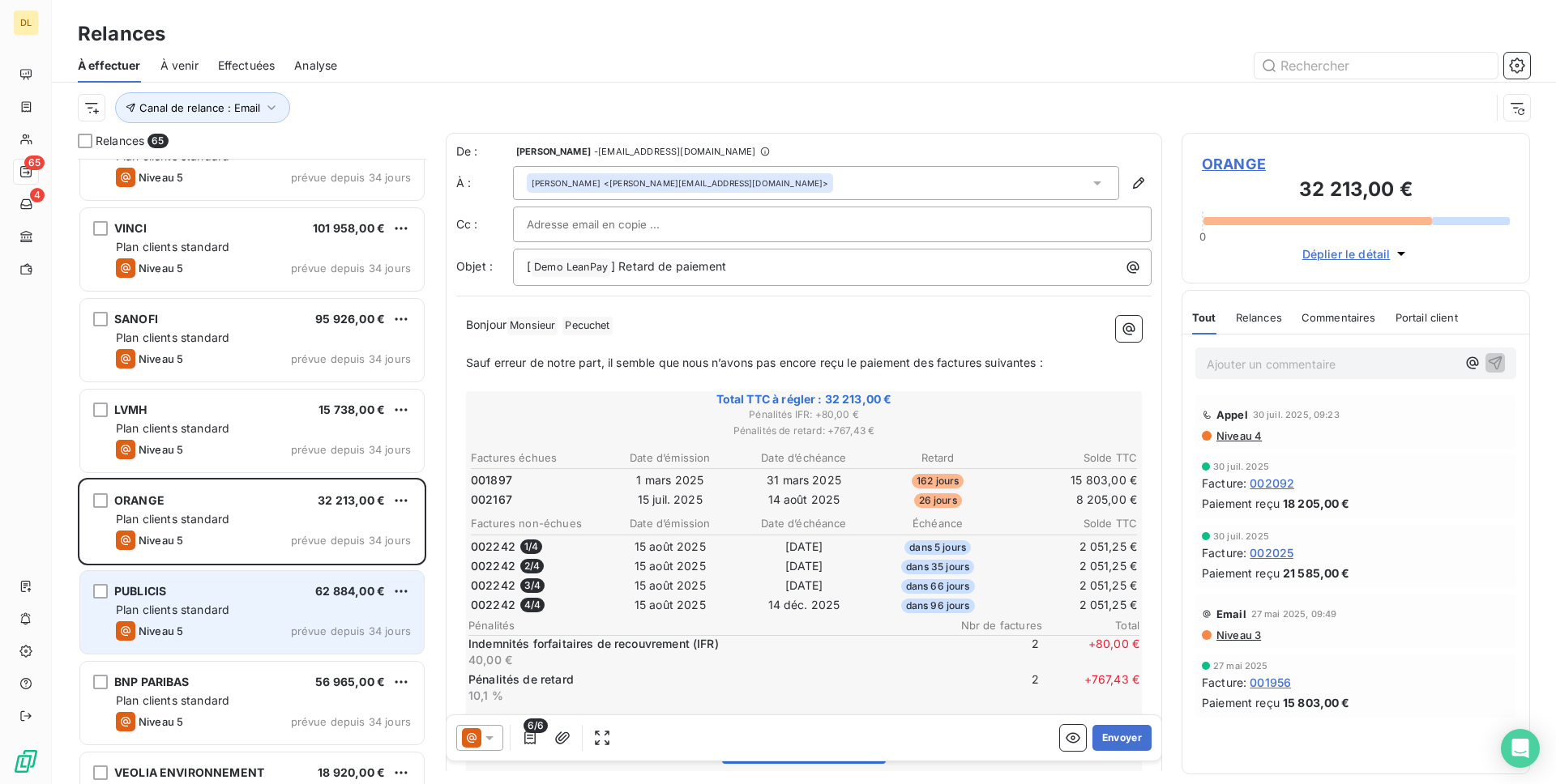
click at [257, 602] on div "Plan clients standard" at bounding box center [263, 610] width 295 height 17
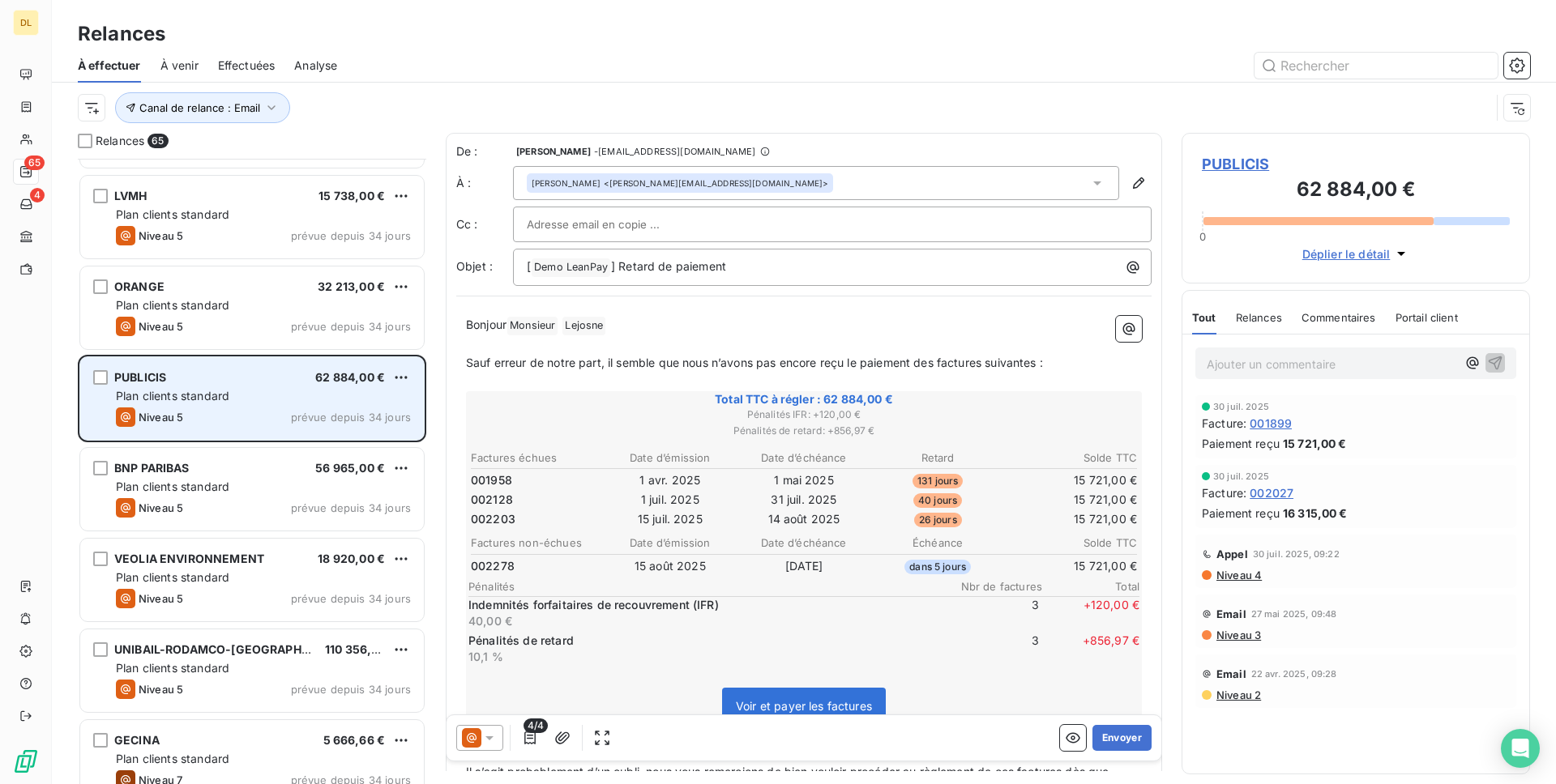
scroll to position [577, 0]
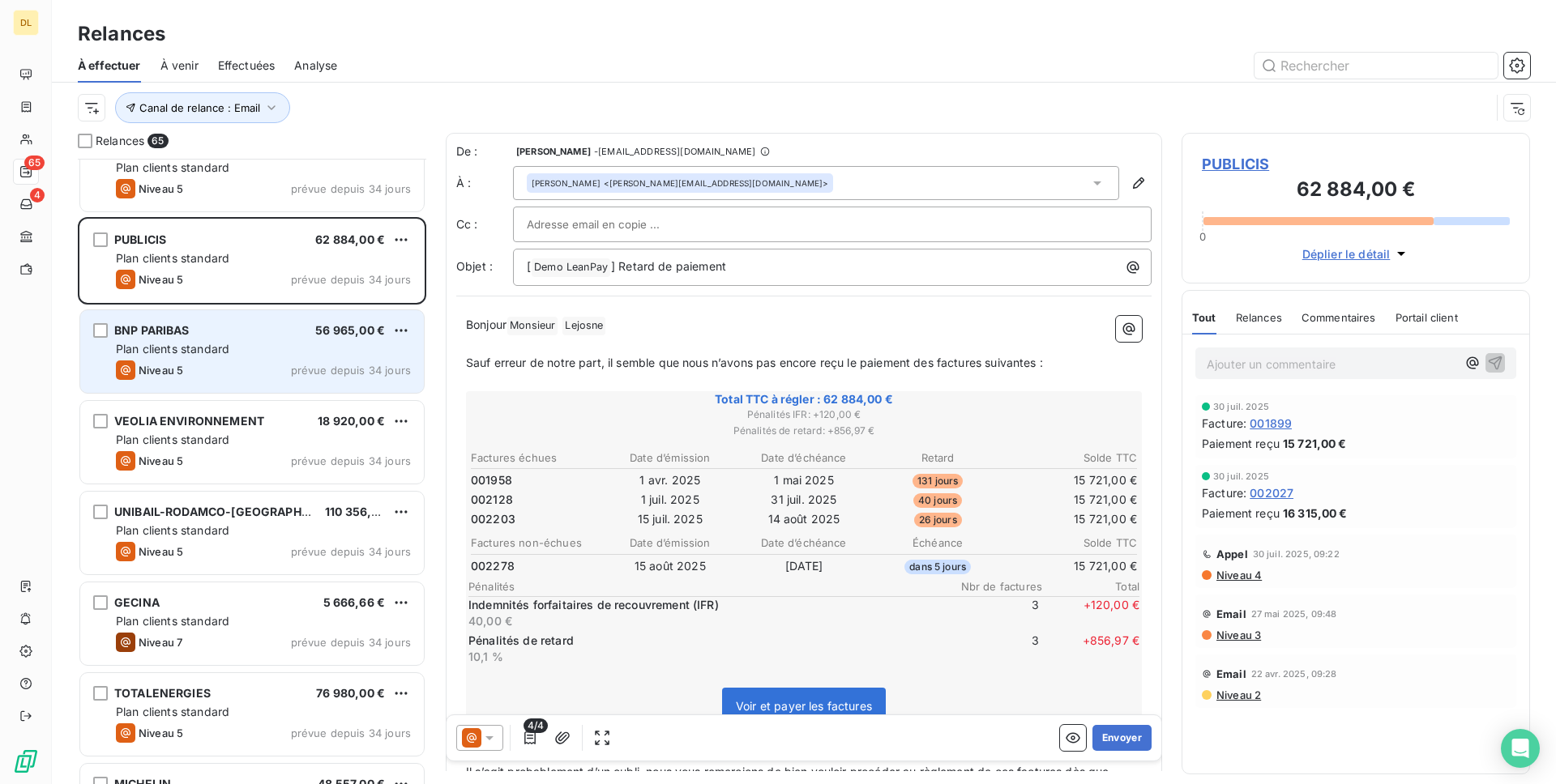
click at [257, 344] on div "Plan clients standard" at bounding box center [263, 349] width 295 height 17
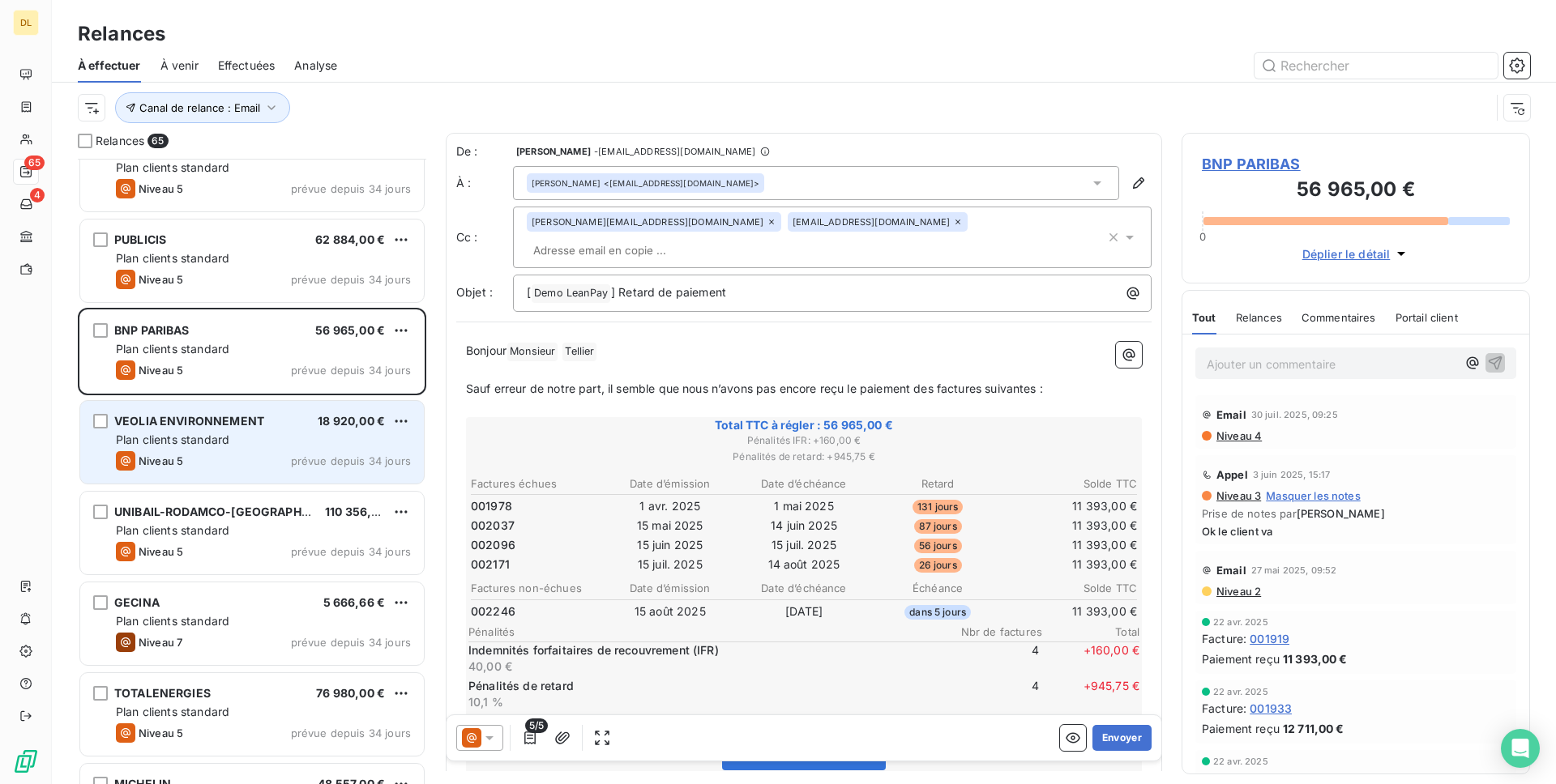
click at [262, 421] on span "VEOLIA ENVIRONNEMENT" at bounding box center [189, 420] width 150 height 14
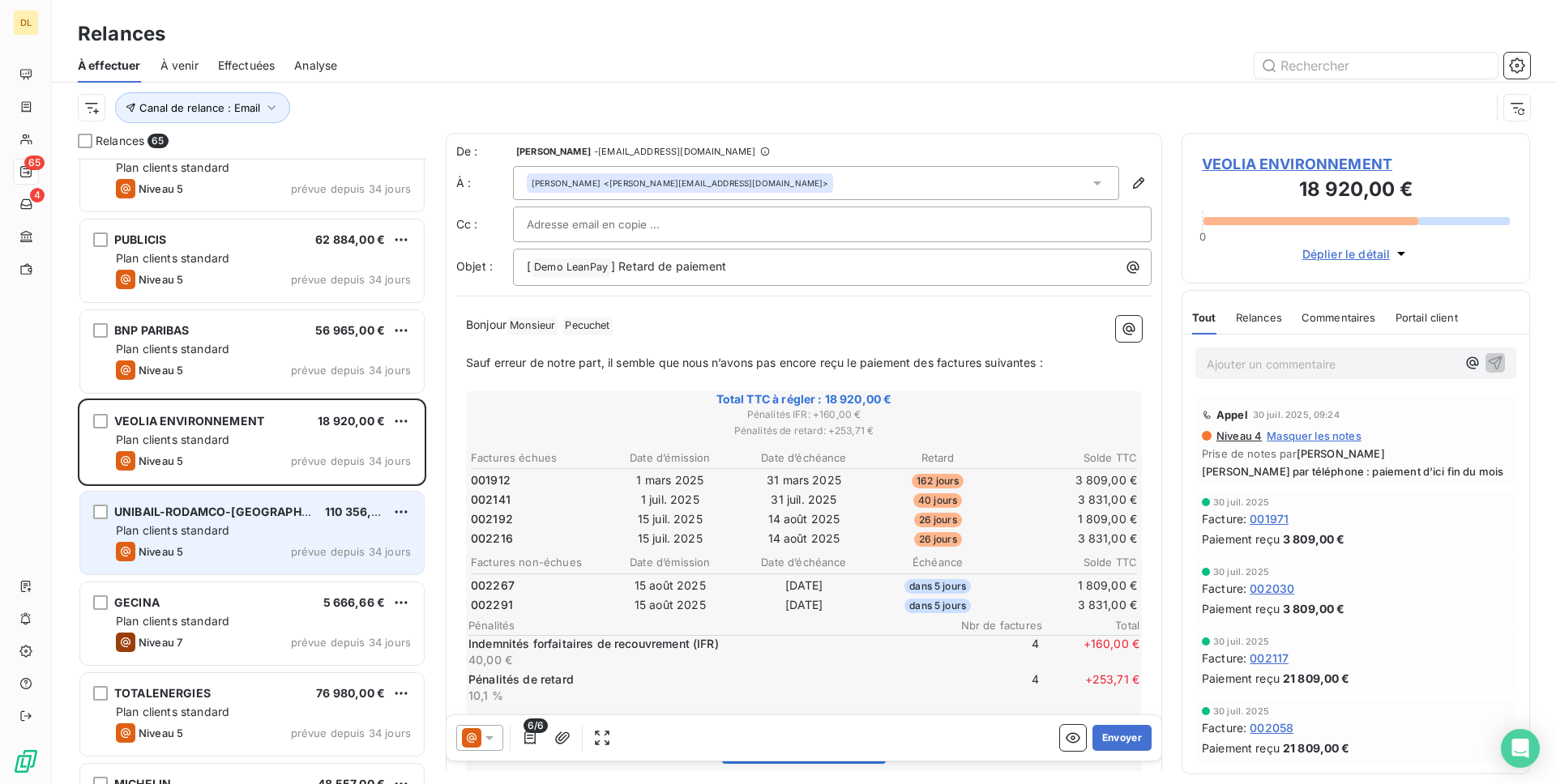
click at [271, 504] on div "UNIBAIL-RODAMCO-[GEOGRAPHIC_DATA]" at bounding box center [212, 512] width 198 height 17
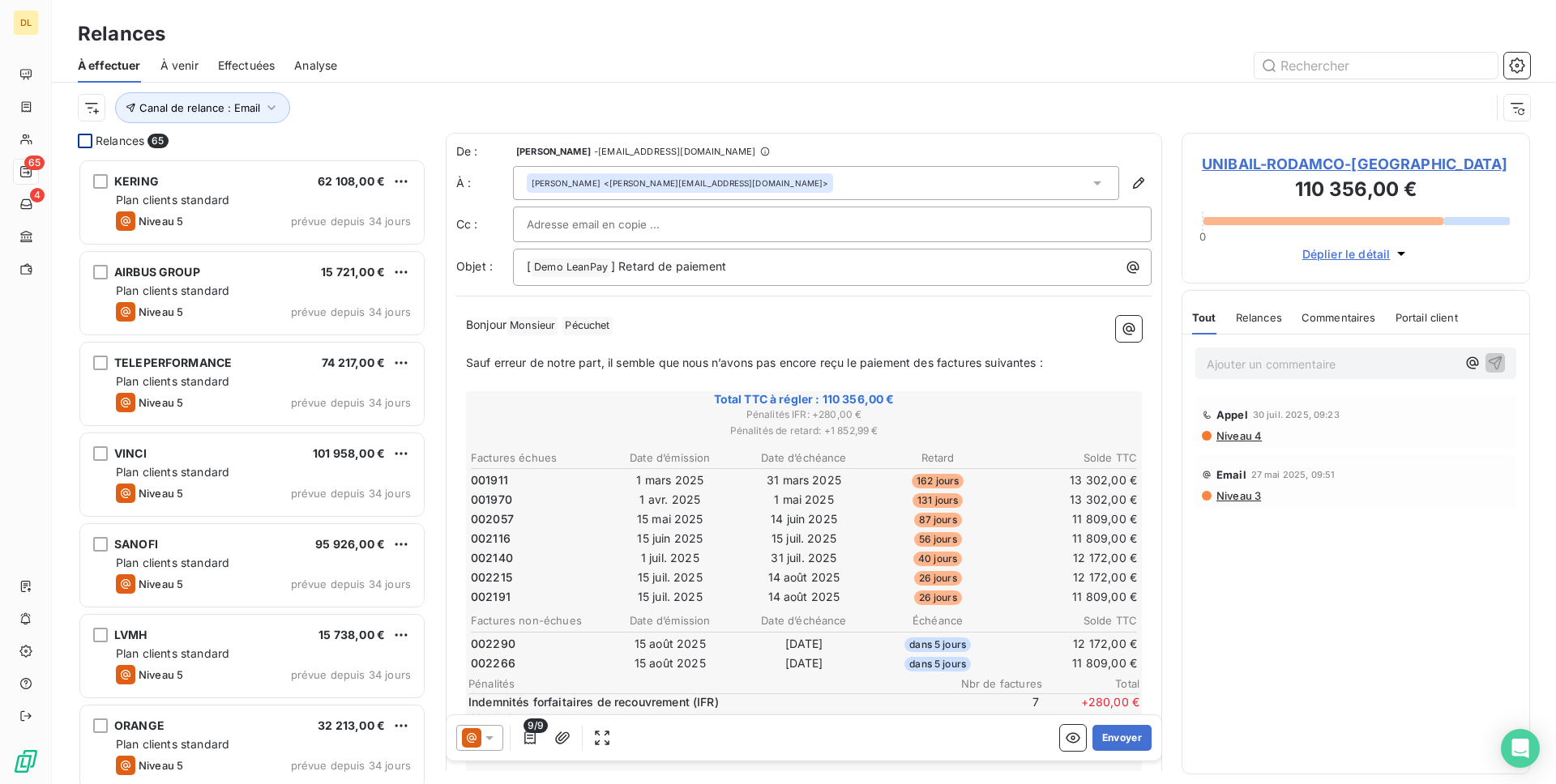
click at [85, 142] on div at bounding box center [86, 141] width 15 height 15
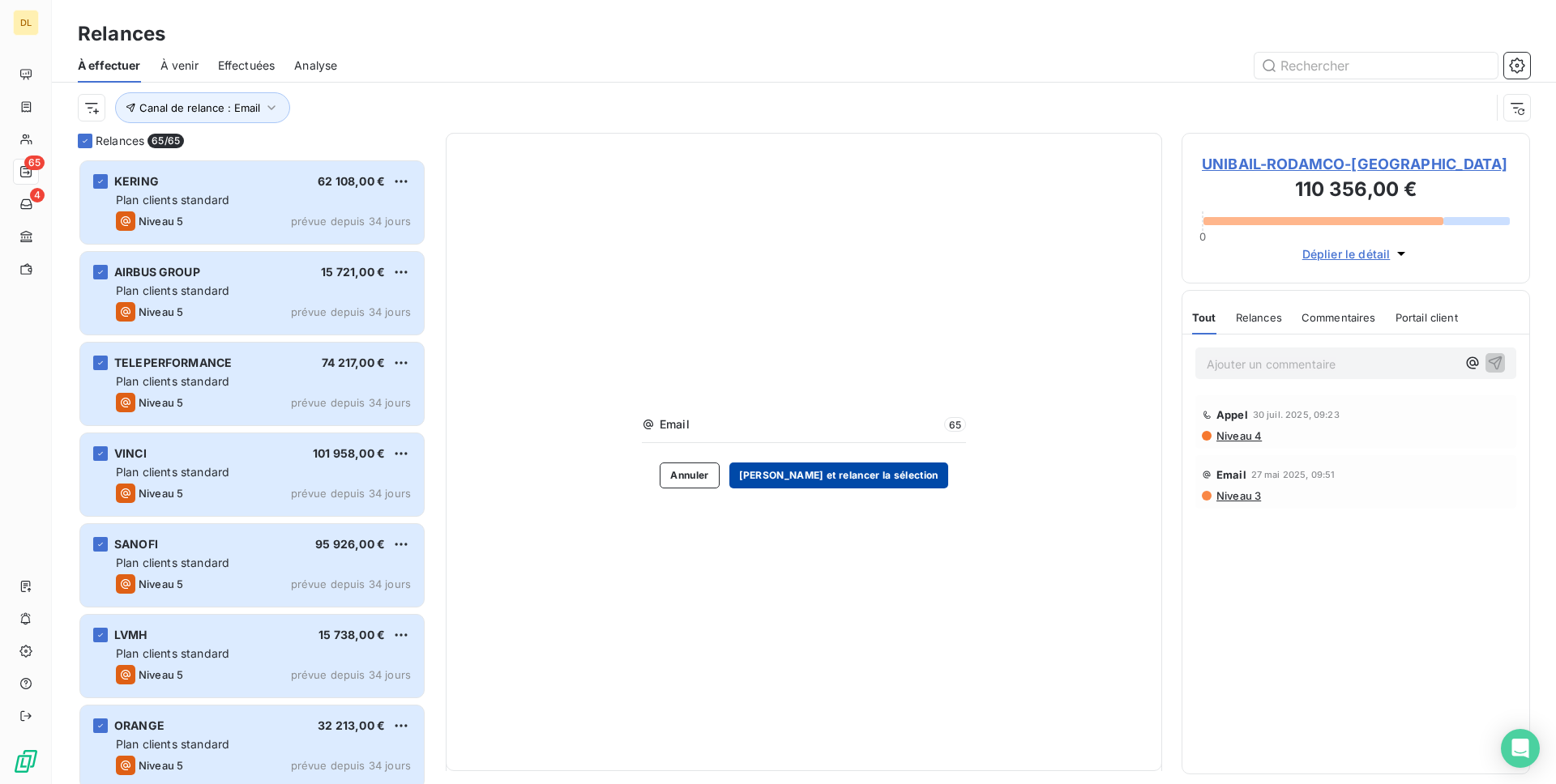
click at [815, 475] on button "Valider et relancer la sélection" at bounding box center [839, 475] width 219 height 26
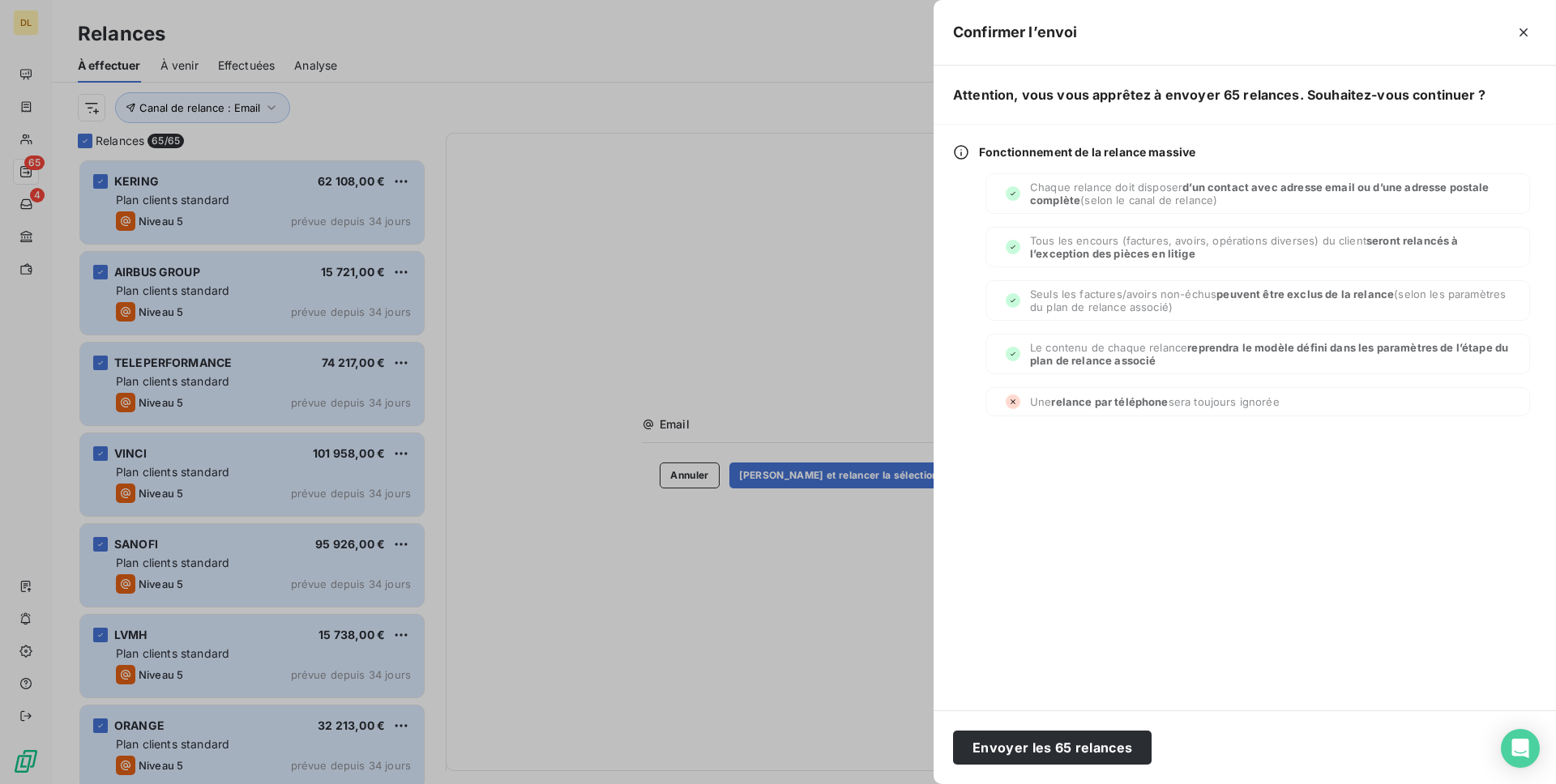
click at [1087, 770] on div "Envoyer les 65 relances" at bounding box center [1244, 747] width 623 height 74
click at [1085, 752] on button "Envoyer les 65 relances" at bounding box center [1052, 747] width 199 height 34
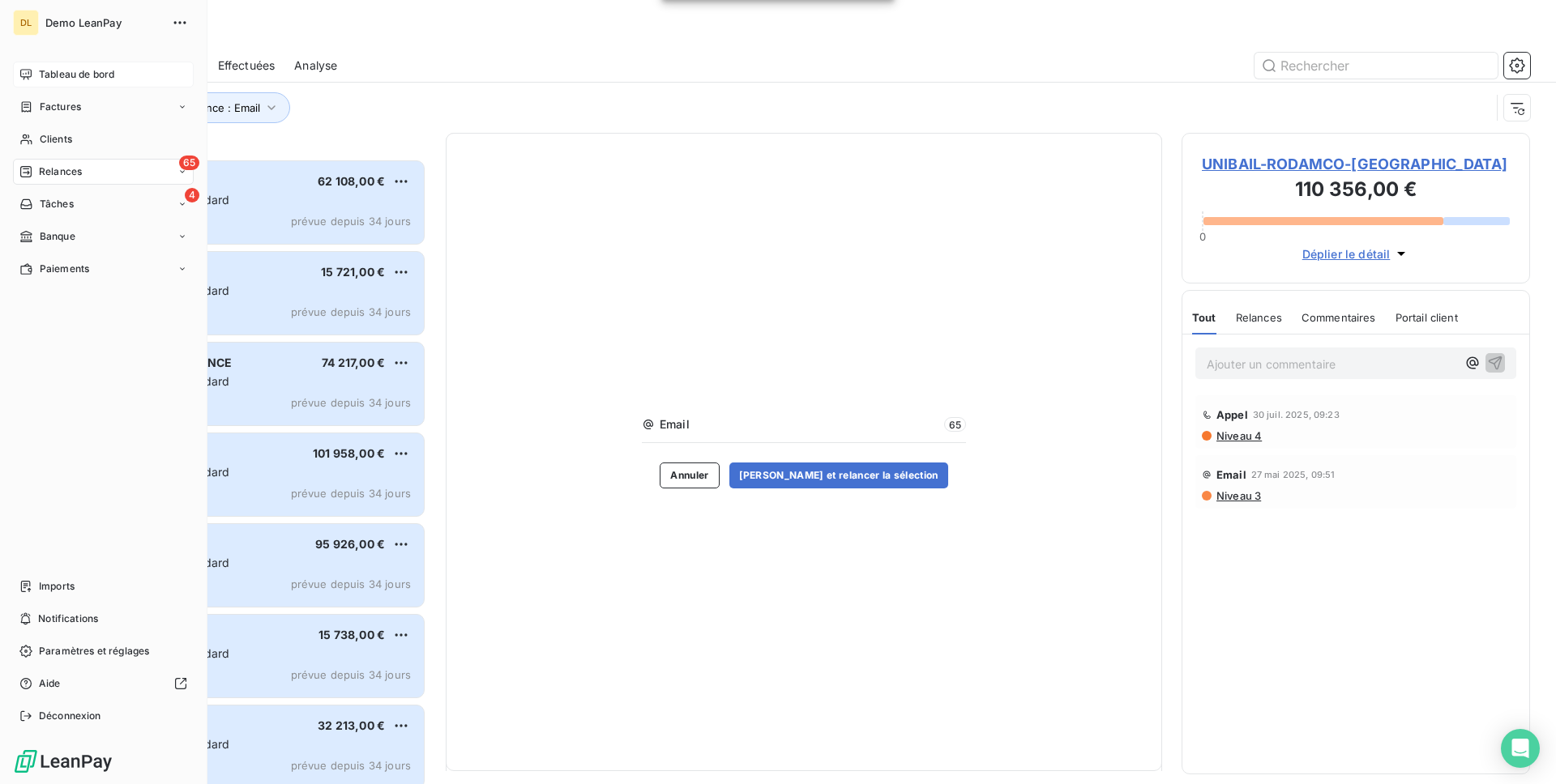
click at [48, 85] on div "Tableau de bord" at bounding box center [103, 74] width 181 height 26
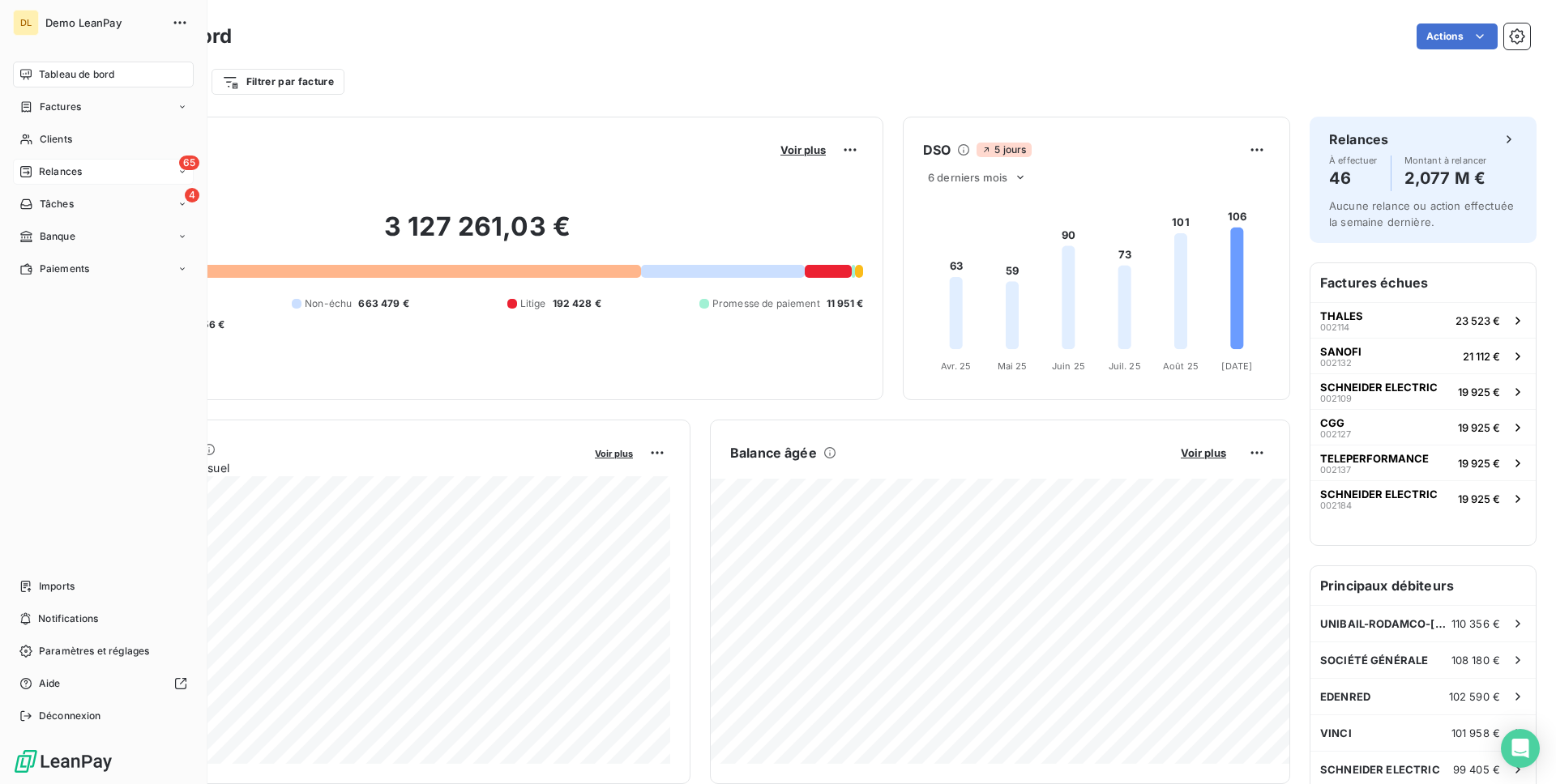
click at [78, 167] on span "Relances" at bounding box center [60, 172] width 43 height 15
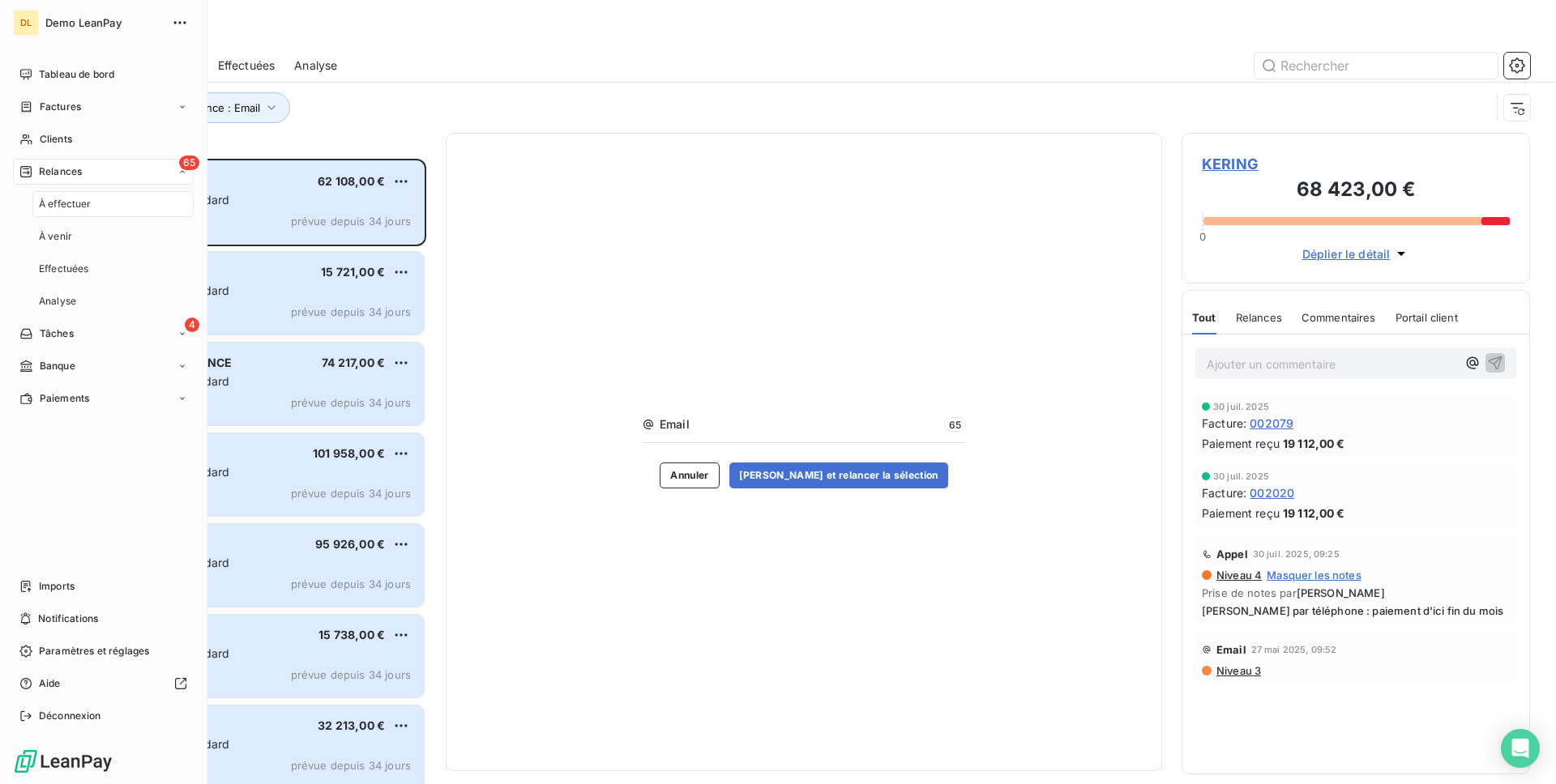
scroll to position [625, 349]
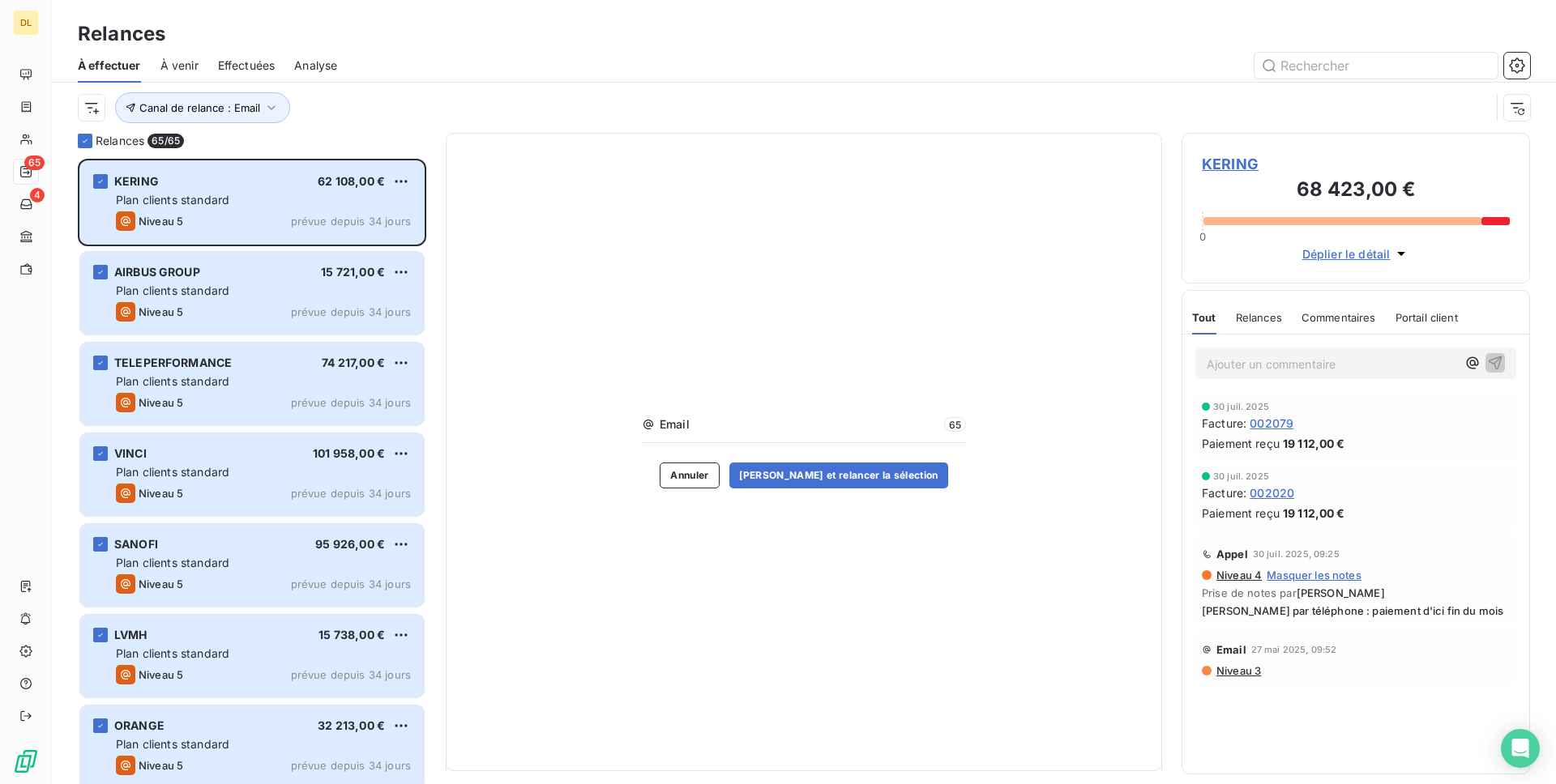
click at [94, 136] on div "Relances 65/ 65" at bounding box center [252, 142] width 349 height 17
click at [74, 142] on div "Relances 65/ 65 KERING 62 108,00 € Plan clients standard Niveau 5 prévue depuis…" at bounding box center [804, 459] width 1505 height 652
click at [86, 147] on div at bounding box center [86, 141] width 15 height 15
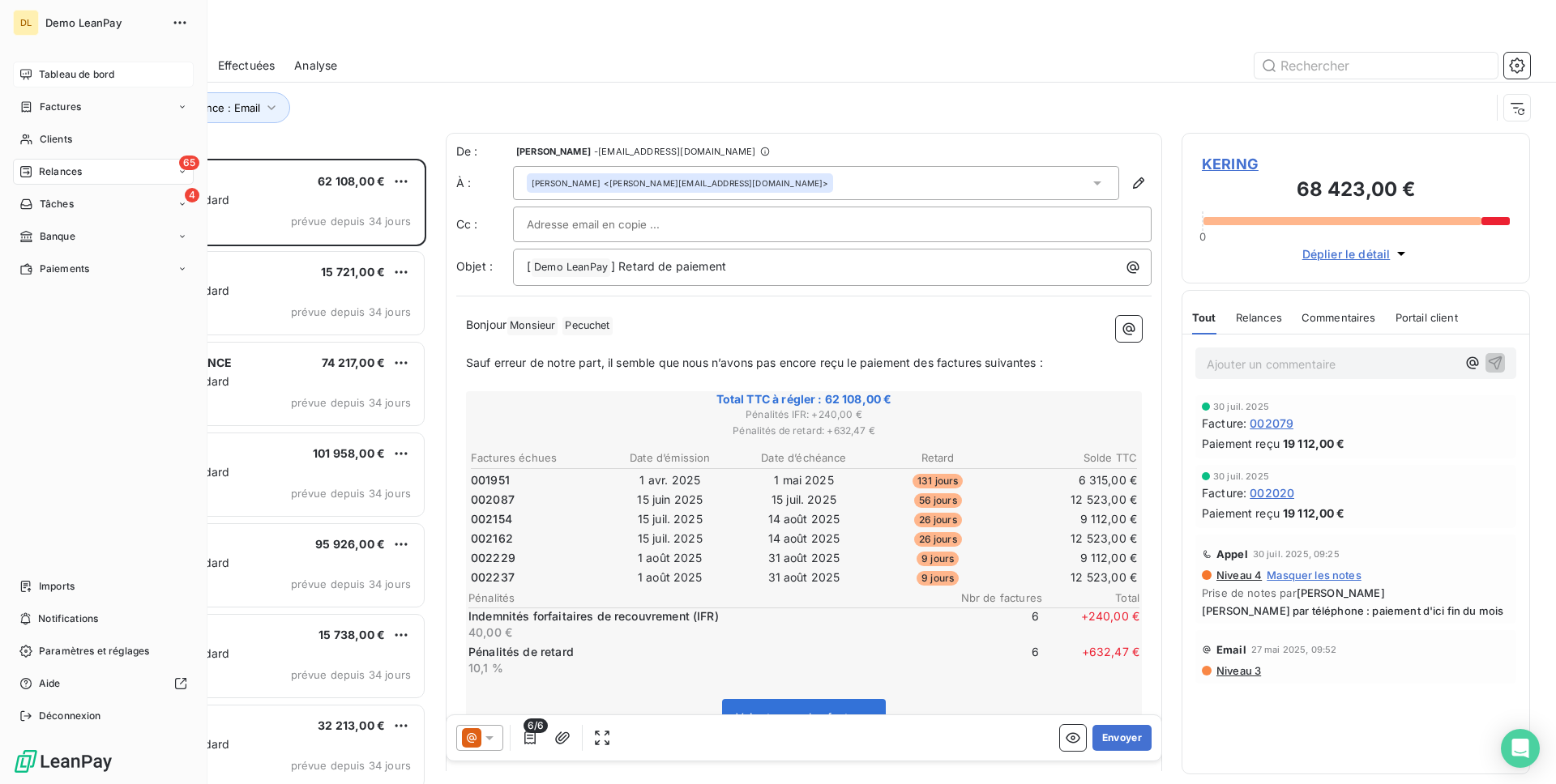
click at [69, 81] on span "Tableau de bord" at bounding box center [76, 74] width 75 height 15
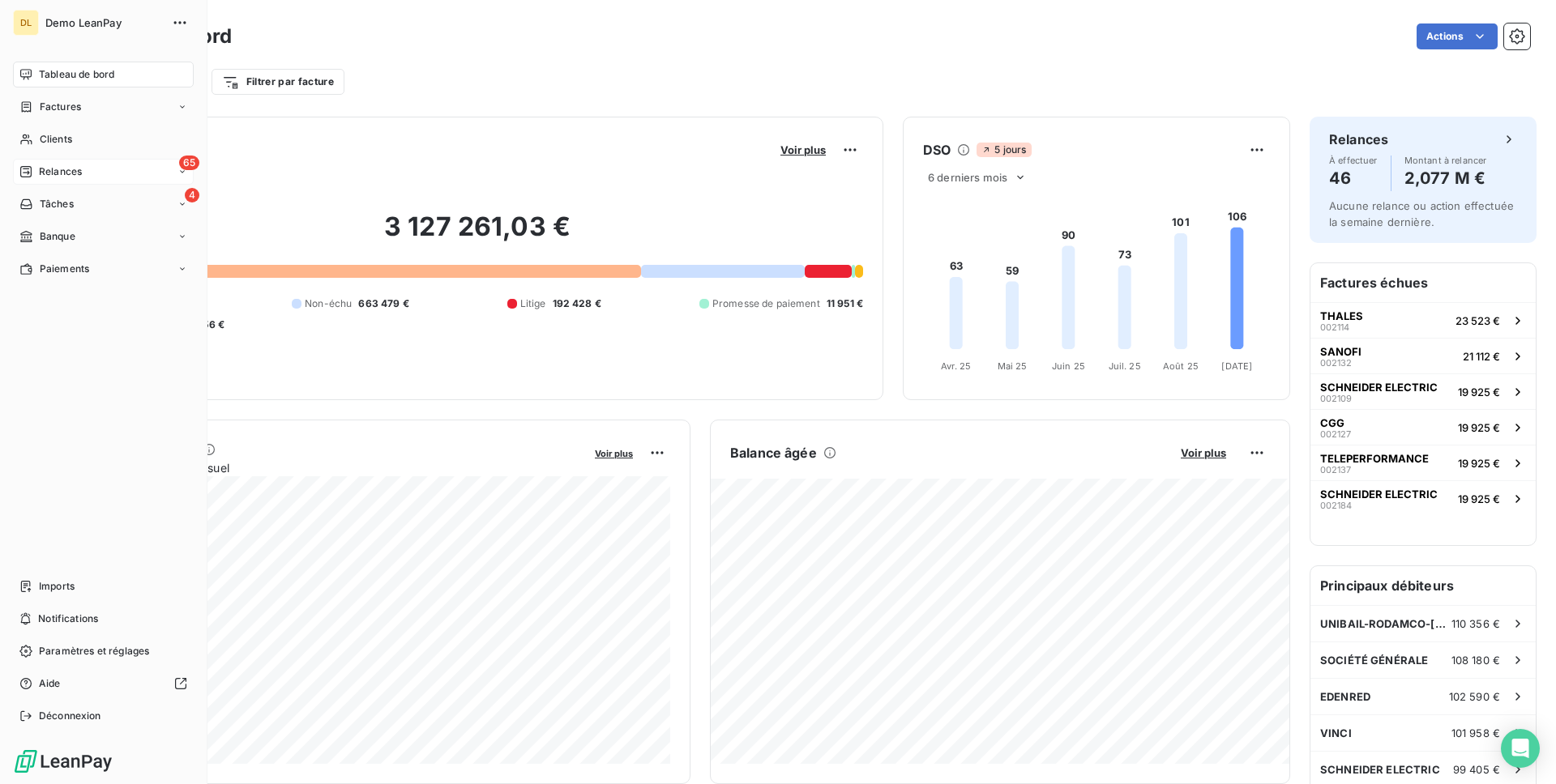
click at [92, 174] on div "65 Relances" at bounding box center [103, 172] width 181 height 26
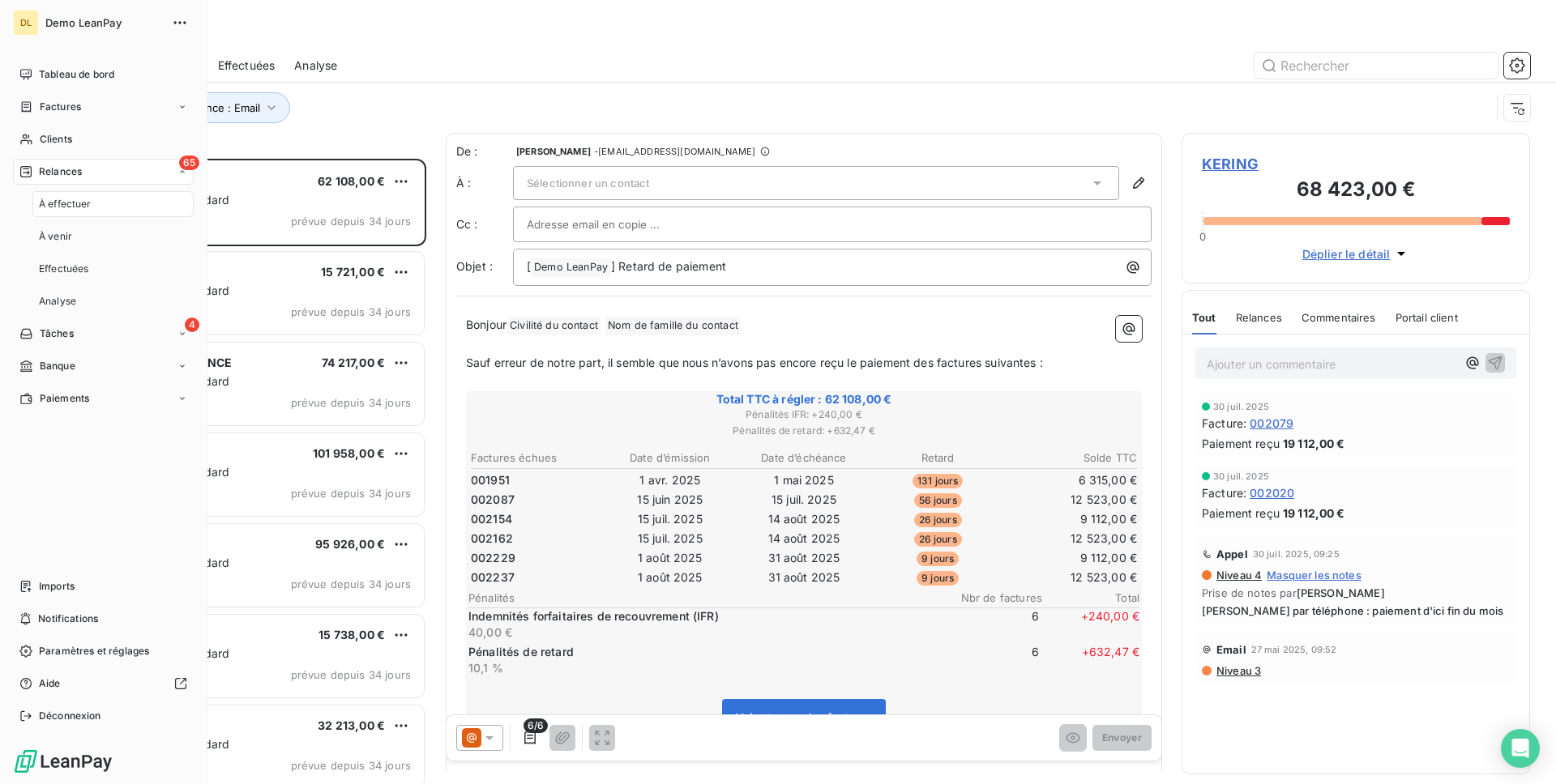
scroll to position [625, 349]
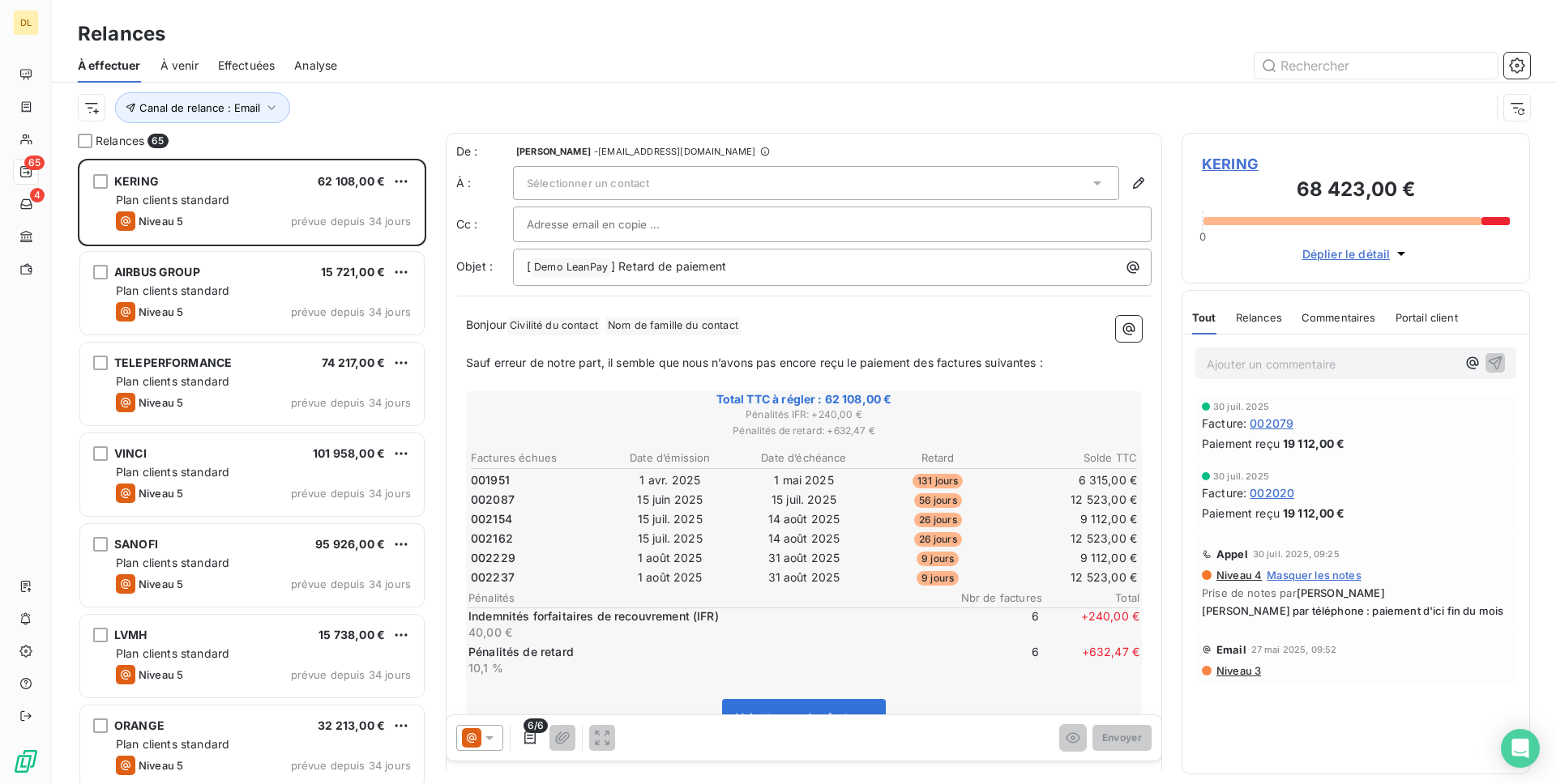
click at [256, 70] on span "Effectuées" at bounding box center [246, 66] width 58 height 17
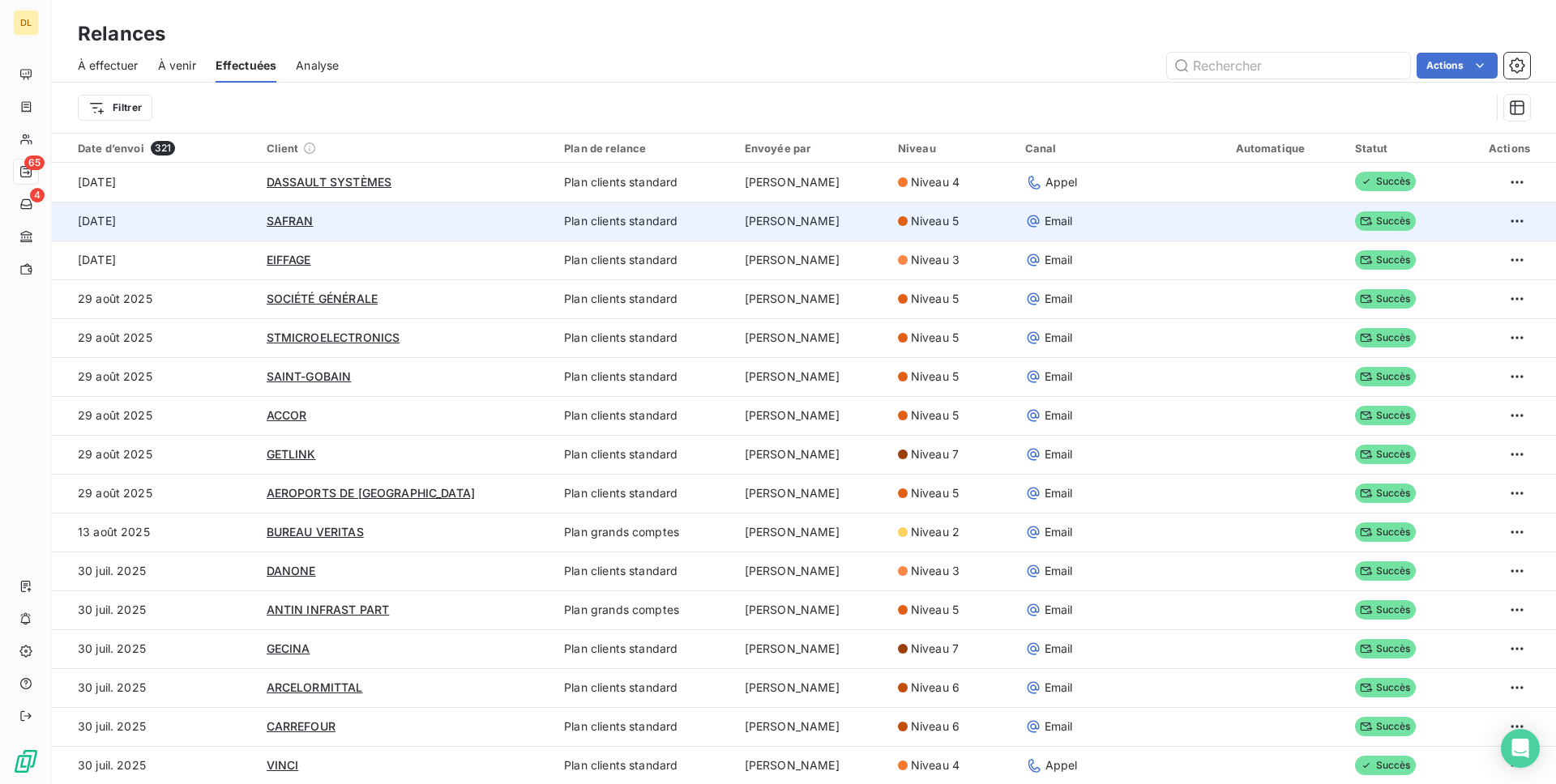
click at [365, 224] on div "SAFRAN" at bounding box center [406, 222] width 279 height 17
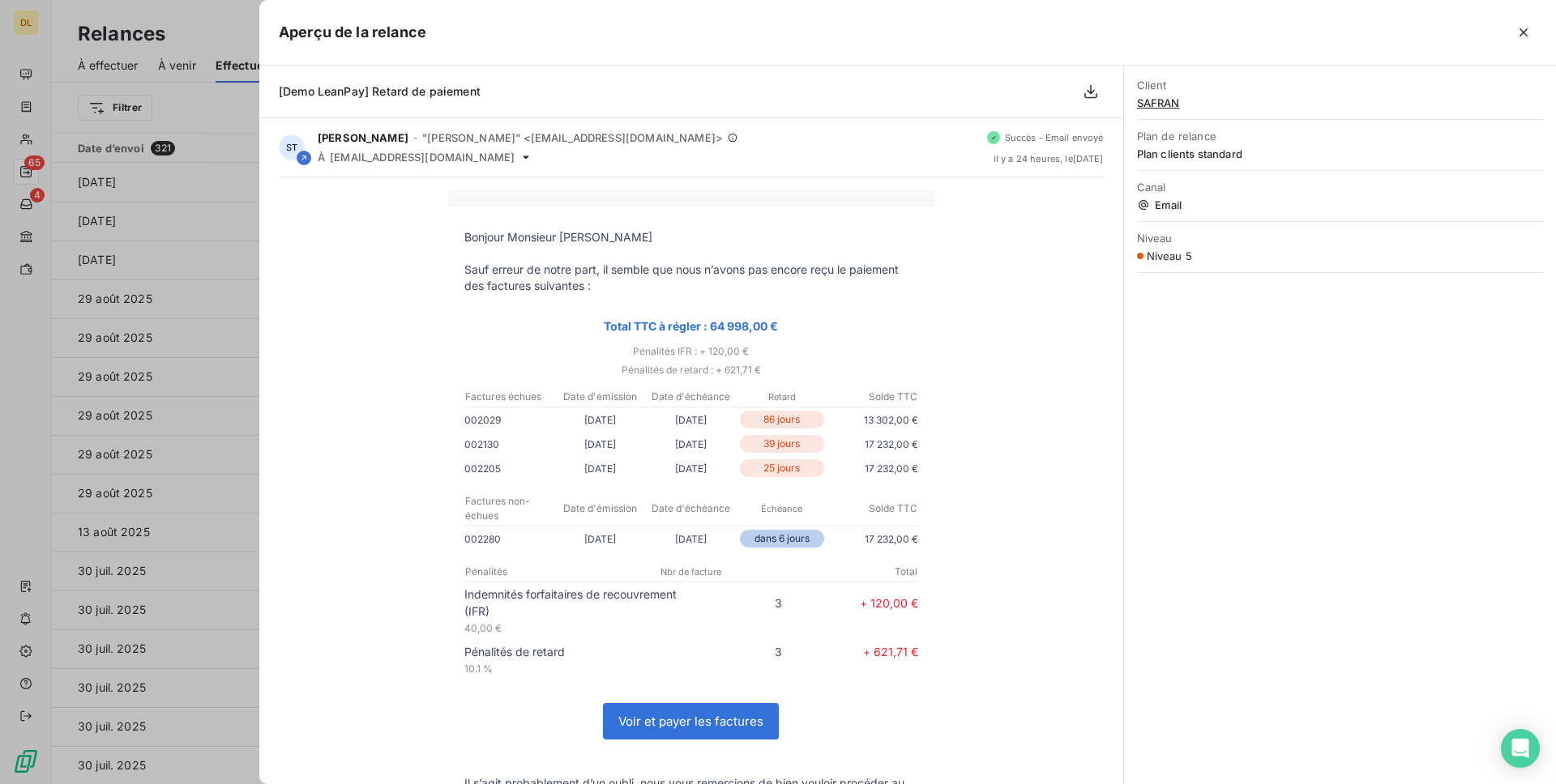
click at [166, 263] on div at bounding box center [778, 392] width 1556 height 784
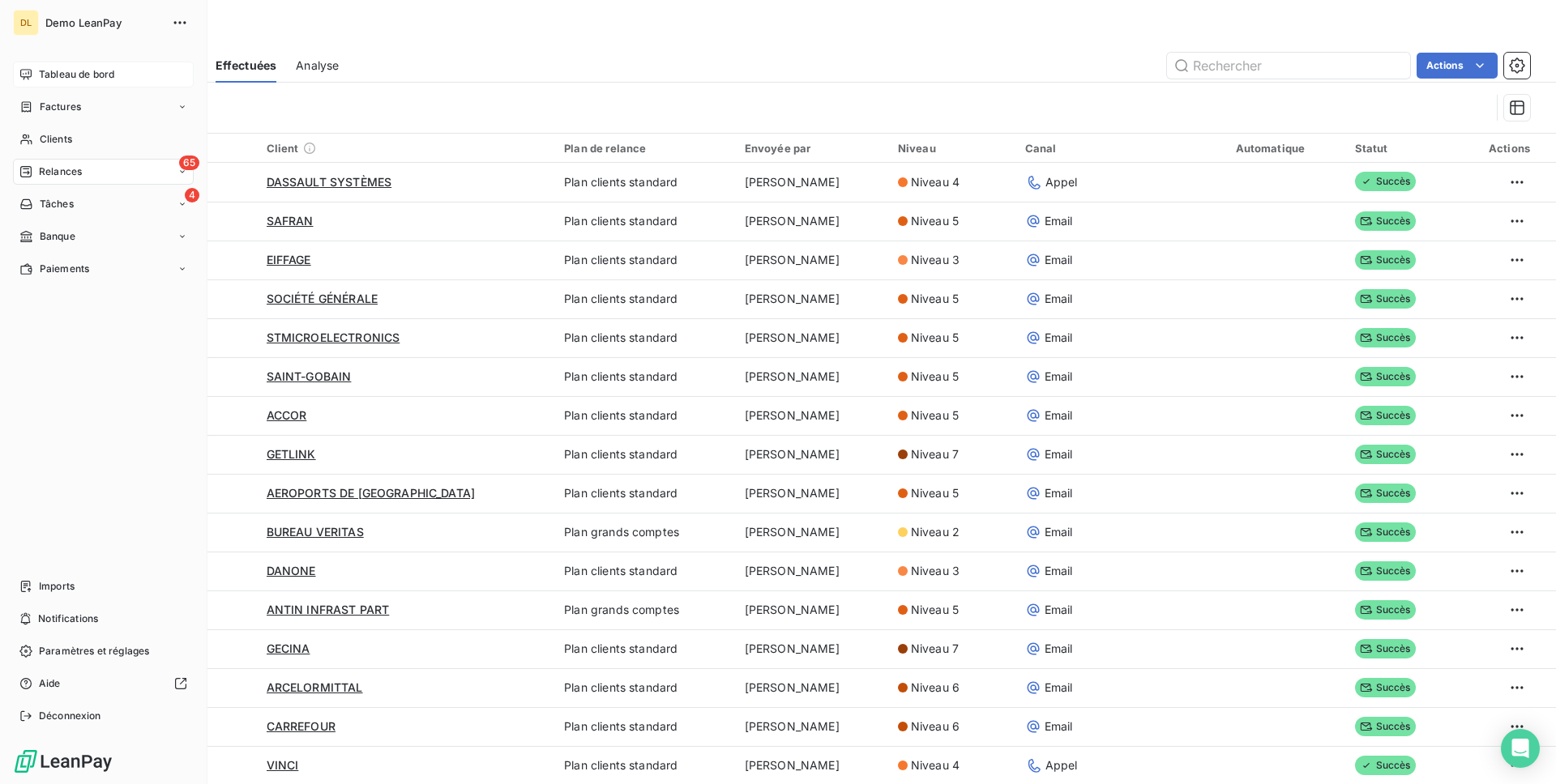
click at [39, 78] on span "Tableau de bord" at bounding box center [76, 74] width 75 height 15
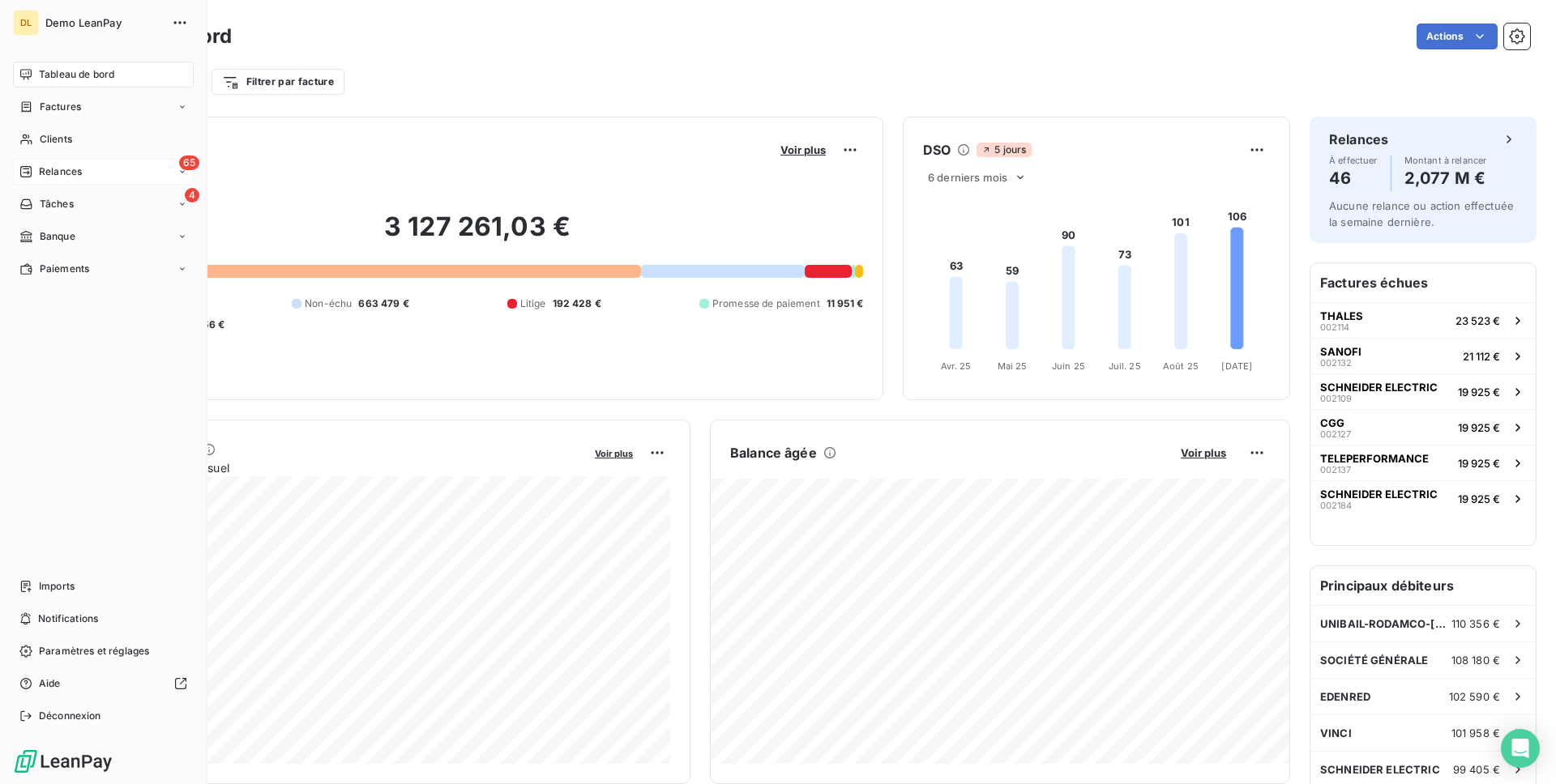
click at [40, 173] on span "Relances" at bounding box center [60, 172] width 43 height 15
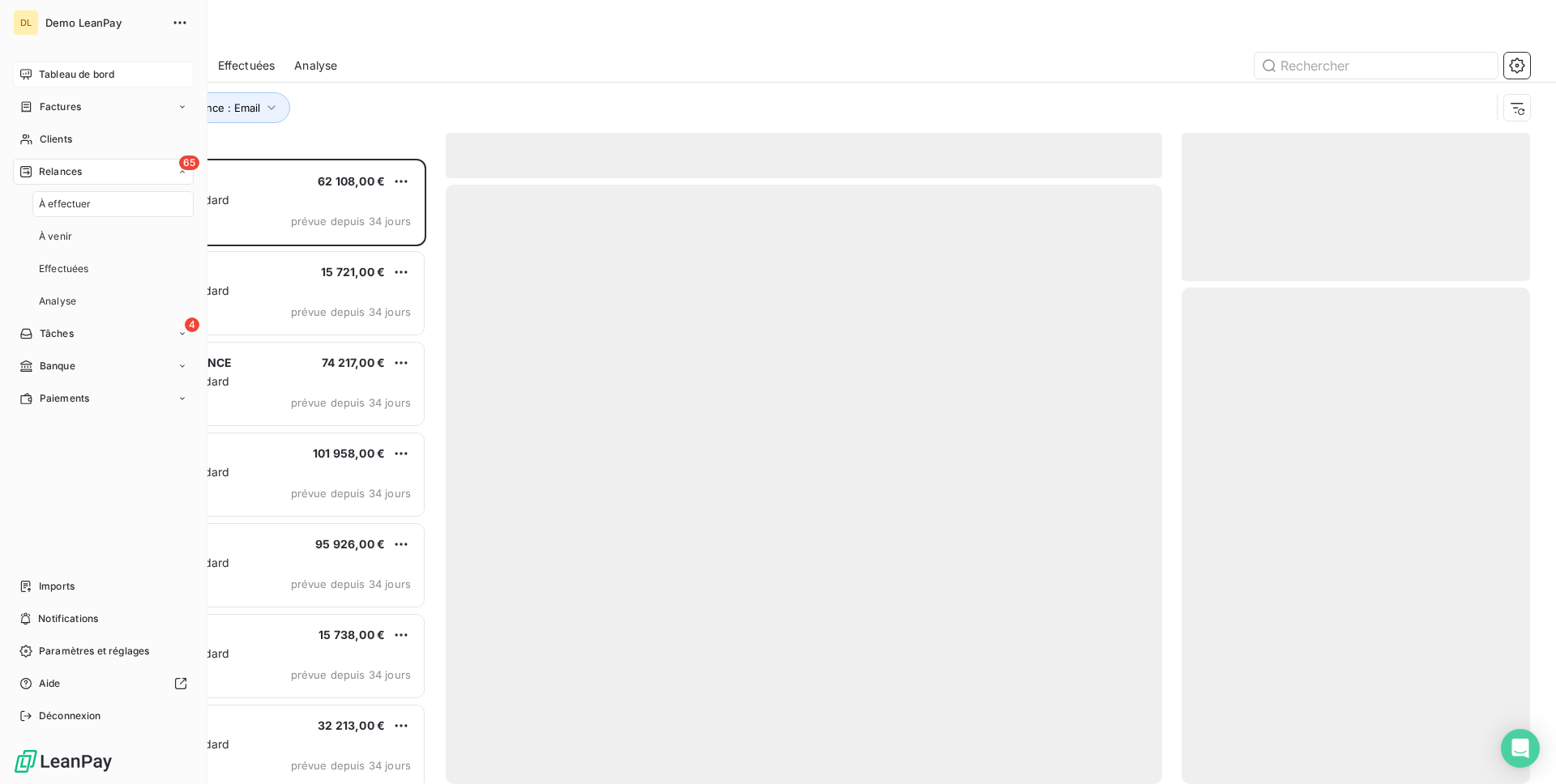
scroll to position [625, 349]
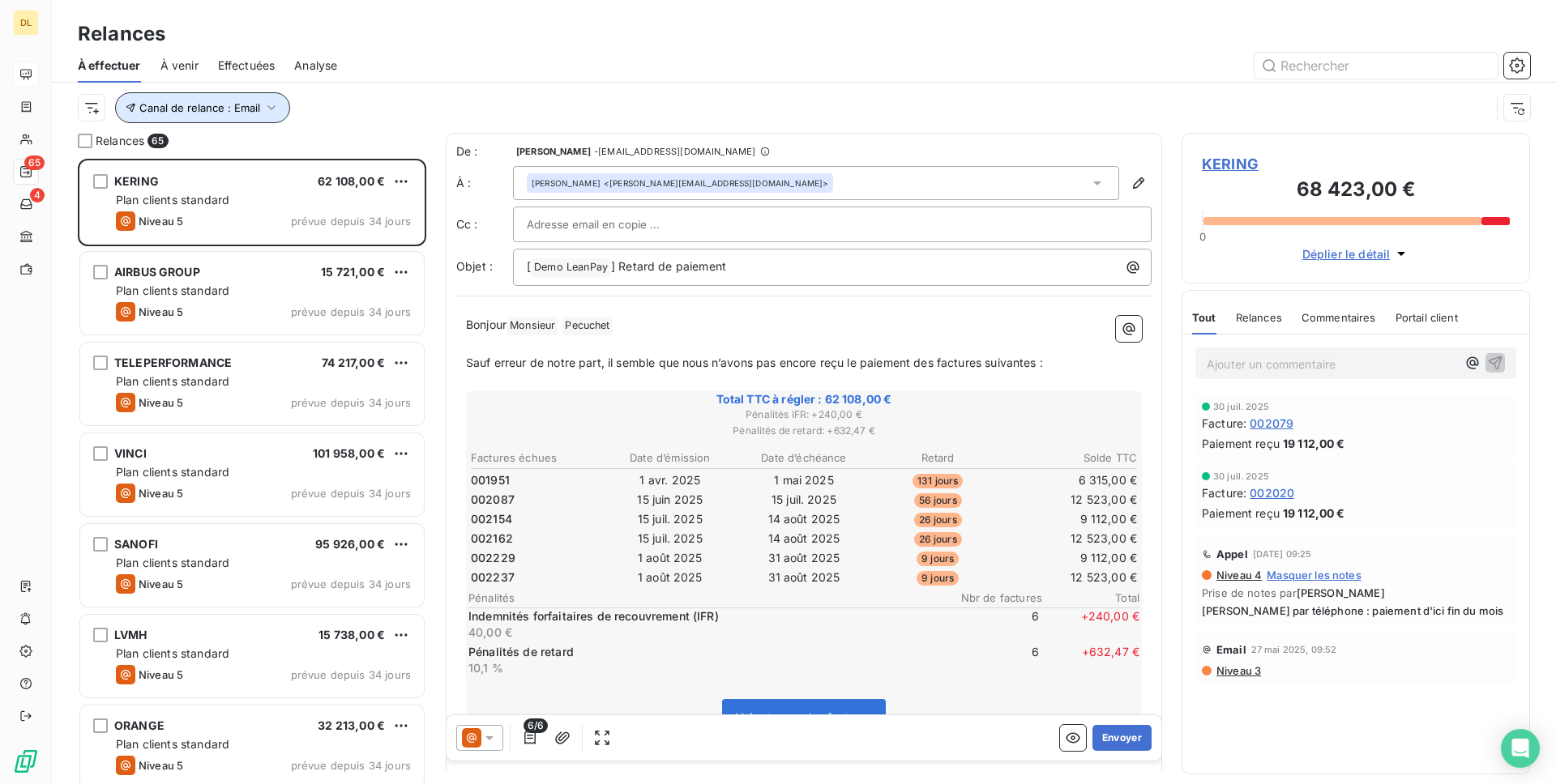
click at [254, 102] on span "Canal de relance : Email" at bounding box center [200, 108] width 120 height 13
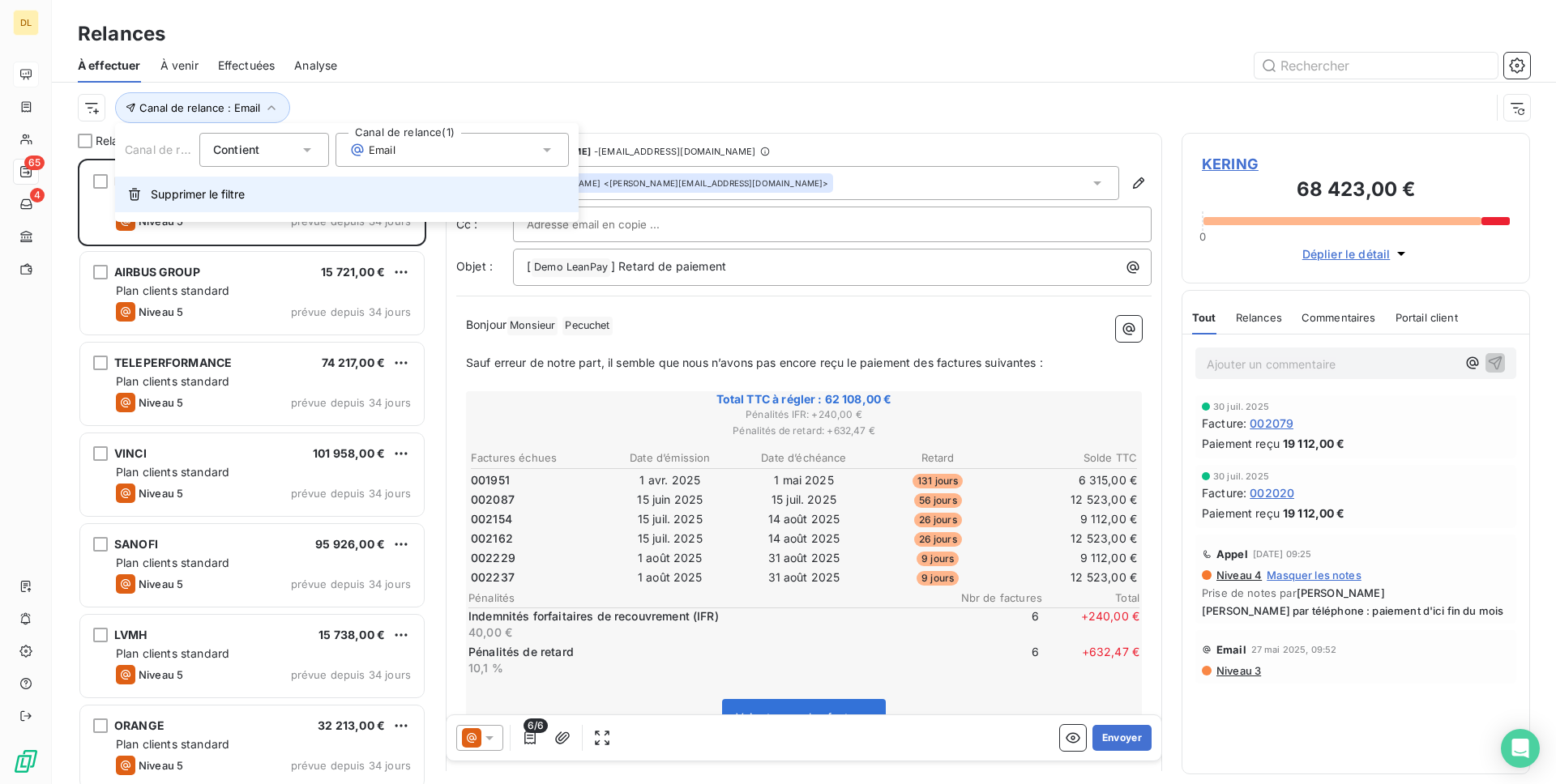
click at [269, 197] on button "Supprimer le filtre" at bounding box center [347, 194] width 463 height 36
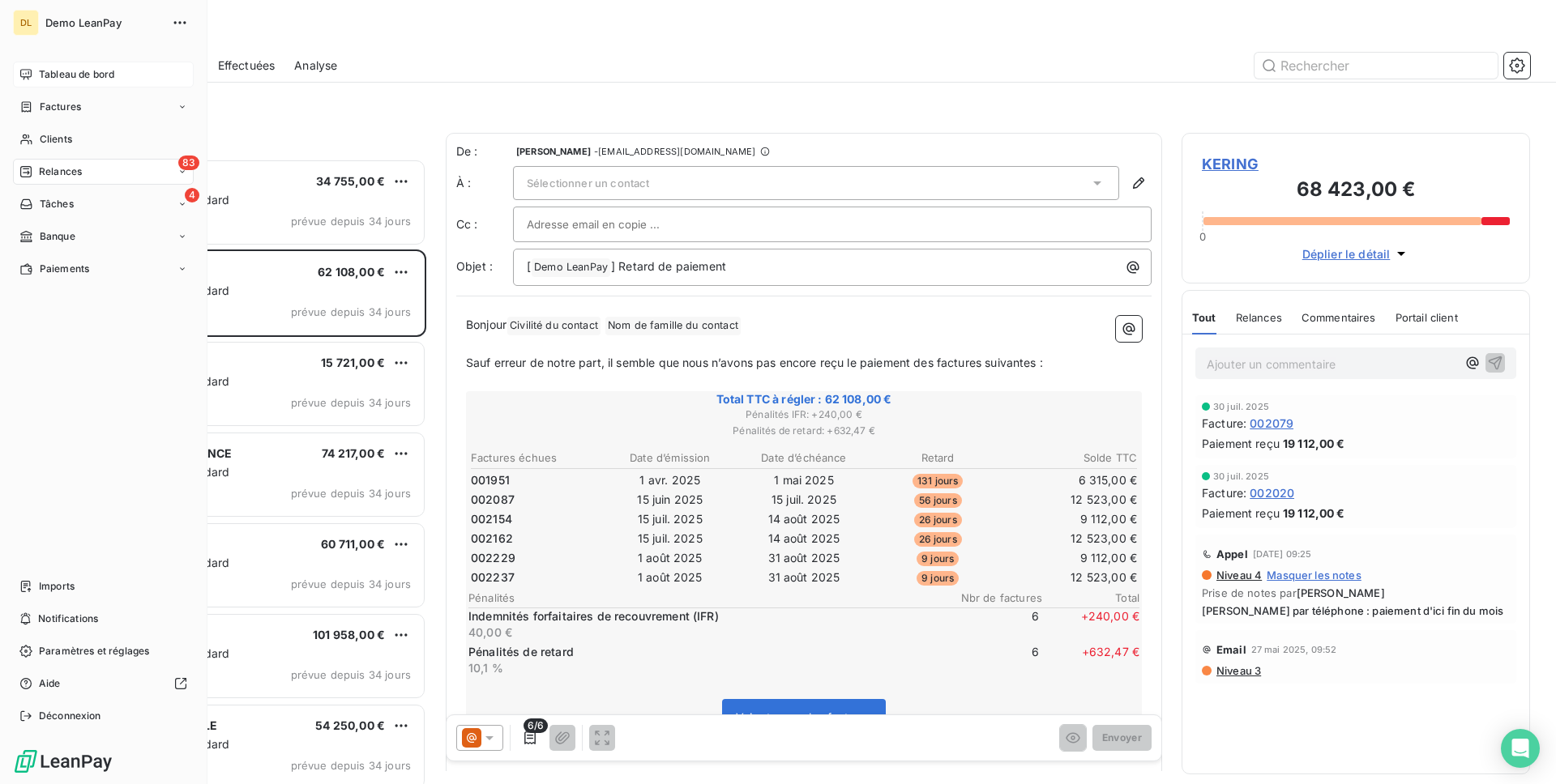
click at [37, 85] on div "Tableau de bord" at bounding box center [103, 74] width 181 height 26
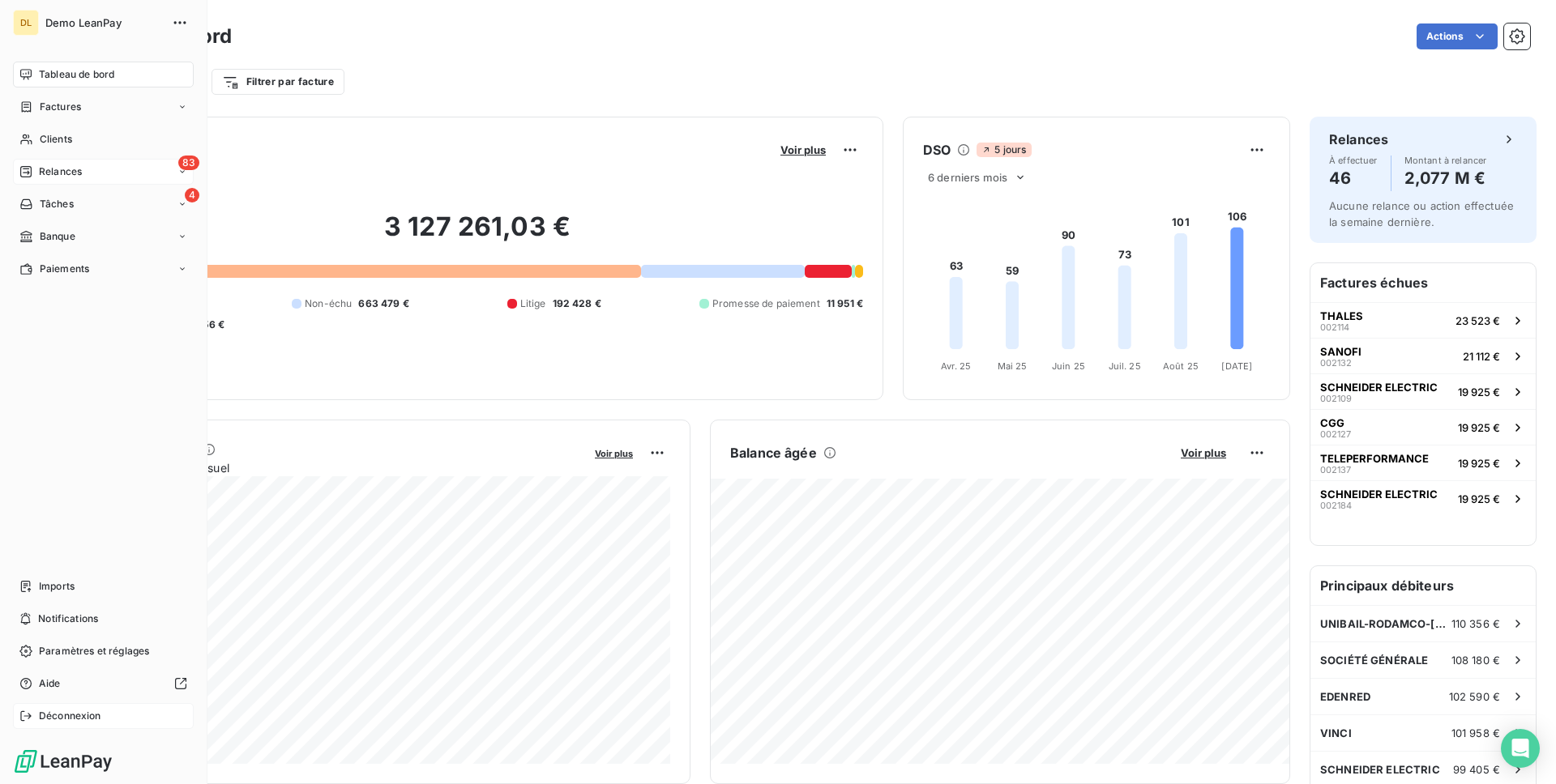
click at [103, 712] on div "Déconnexion" at bounding box center [103, 716] width 181 height 26
